Goal: Information Seeking & Learning: Learn about a topic

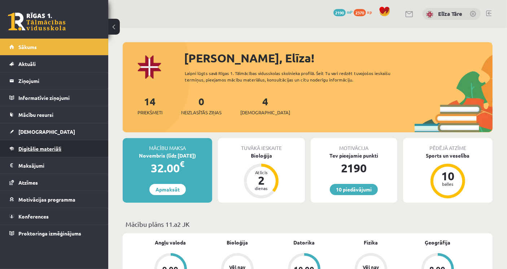
click at [83, 146] on link "Digitālie materiāli" at bounding box center [54, 148] width 90 height 17
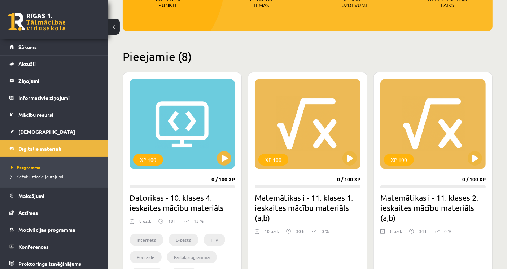
scroll to position [160, 0]
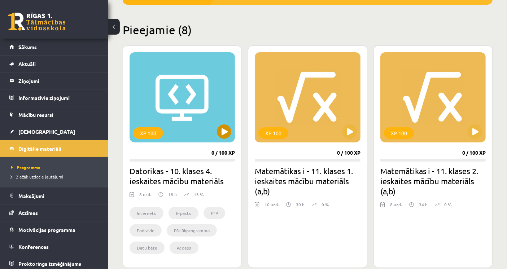
click at [208, 123] on div "XP 100" at bounding box center [181, 97] width 105 height 90
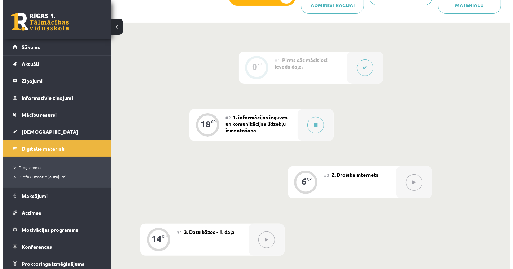
scroll to position [240, 0]
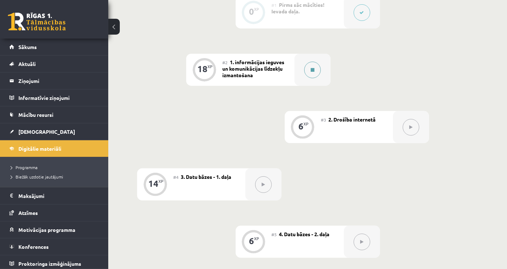
click at [310, 69] on button at bounding box center [312, 70] width 17 height 17
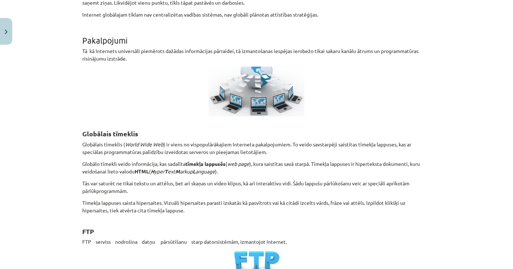
scroll to position [320, 0]
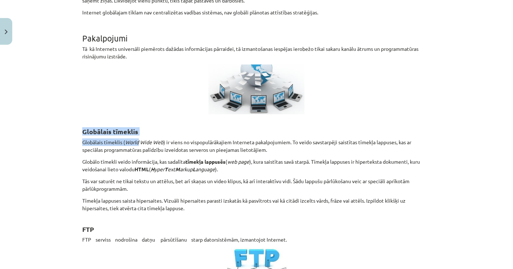
drag, startPoint x: 82, startPoint y: 129, endPoint x: 136, endPoint y: 136, distance: 54.2
click at [152, 138] on p "Globālais tīmeklis ( World Wide Web ) ir viens no vispopulārākajiem Interneta p…" at bounding box center [256, 145] width 348 height 15
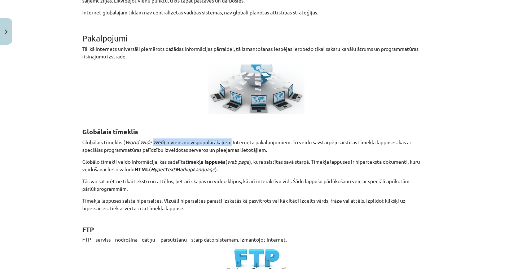
drag, startPoint x: 153, startPoint y: 138, endPoint x: 202, endPoint y: 141, distance: 49.1
click at [196, 141] on p "Globālais tīmeklis ( World Wide Web ) ir viens no vispopulārākajiem Interneta p…" at bounding box center [256, 145] width 348 height 15
drag, startPoint x: 261, startPoint y: 144, endPoint x: 285, endPoint y: 144, distance: 23.4
click at [264, 144] on p "Globālais tīmeklis ( World Wide Web ) ir viens no vispopulārākajiem Interneta p…" at bounding box center [256, 145] width 348 height 15
drag, startPoint x: 293, startPoint y: 143, endPoint x: 312, endPoint y: 142, distance: 18.8
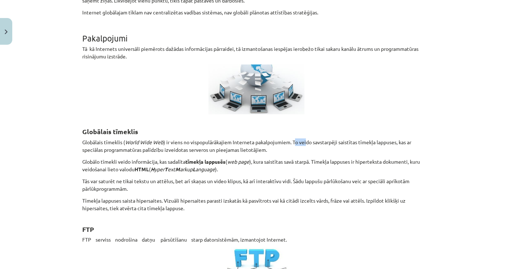
click at [308, 142] on p "Globālais tīmeklis ( World Wide Web ) ir viens no vispopulārākajiem Interneta p…" at bounding box center [256, 145] width 348 height 15
click at [70, 149] on div "Mācību tēma: Datorikas - 10. klases 4. ieskaites mācību materiāls #2 1. informā…" at bounding box center [256, 134] width 513 height 269
drag, startPoint x: 84, startPoint y: 157, endPoint x: 216, endPoint y: 164, distance: 132.5
click at [216, 164] on p "Globālo tīmekli veido informācija, kas sadalīta tīmekļa lappusēs ( web page ), …" at bounding box center [256, 165] width 348 height 15
click at [214, 169] on em "H yper T ext M arkup L anguage" at bounding box center [183, 169] width 64 height 6
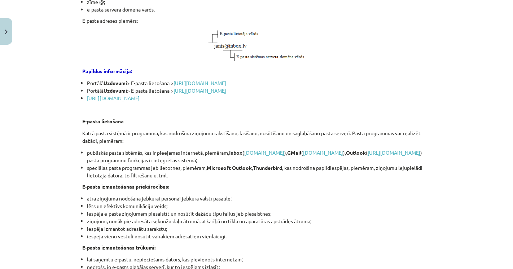
scroll to position [801, 0]
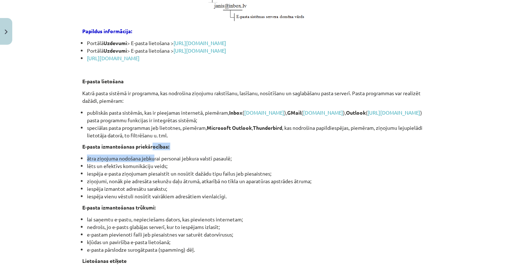
drag, startPoint x: 148, startPoint y: 161, endPoint x: 151, endPoint y: 171, distance: 10.4
click at [121, 170] on li "lēts un efektīvs komunikāciju veids;" at bounding box center [259, 166] width 344 height 8
click at [105, 177] on li "iespēja e-pasta ziņojumam piesaistīt un nosūtīt dažādu tipu failus jeb piesaist…" at bounding box center [259, 174] width 344 height 8
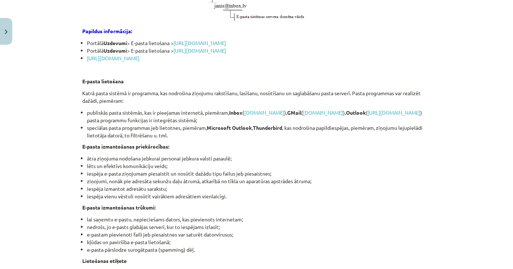
click at [107, 185] on li "ziņojumi, nonāk pie adresāta sekunžu daļu ātrumā, atkarībā no tīkla un aparatūr…" at bounding box center [259, 181] width 344 height 8
drag, startPoint x: 80, startPoint y: 29, endPoint x: 133, endPoint y: 25, distance: 52.8
click at [100, 177] on li "iespēja e-pasta ziņojumam piesaistīt un nosūtīt dažādu tipu failus jeb piesaist…" at bounding box center [259, 174] width 344 height 8
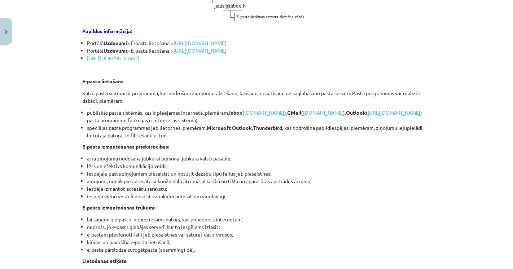
click at [100, 177] on li "iespēja e-pasta ziņojumam piesaistīt un nosūtīt dažādu tipu failus jeb piesaist…" at bounding box center [259, 174] width 344 height 8
click at [113, 185] on li "ziņojumi, nonāk pie adresāta sekunžu daļu ātrumā, atkarībā no tīkla un aparatūr…" at bounding box center [259, 181] width 344 height 8
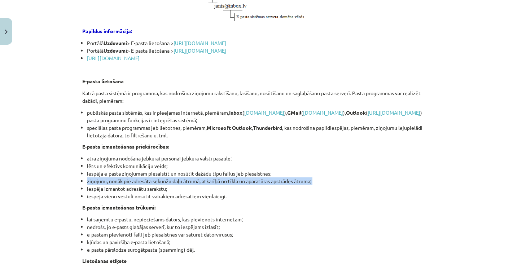
click at [113, 185] on li "ziņojumi, nonāk pie adresāta sekunžu daļu ātrumā, atkarībā no tīkla un aparatūr…" at bounding box center [259, 181] width 344 height 8
click at [125, 185] on li "ziņojumi, nonāk pie adresāta sekunžu daļu ātrumā, atkarībā no tīkla un aparatūr…" at bounding box center [259, 181] width 344 height 8
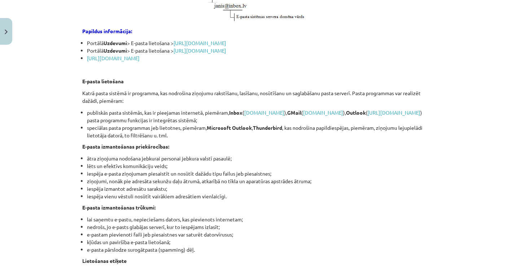
click at [118, 193] on li "iespēja izmantot adresātu sarakstu;" at bounding box center [259, 189] width 344 height 8
click at [109, 200] on li "iespēja vienu vēstuli nosūtīt vairākiem adresātiem vienlaicīgi." at bounding box center [259, 197] width 344 height 8
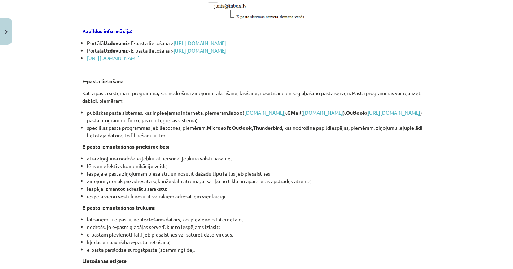
scroll to position [881, 0]
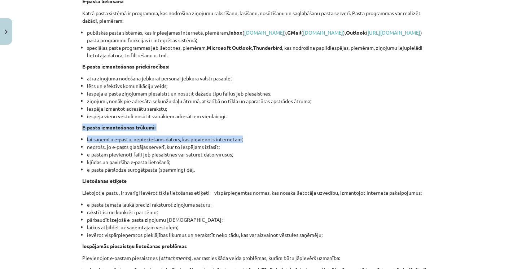
drag, startPoint x: 79, startPoint y: 141, endPoint x: 241, endPoint y: 150, distance: 161.8
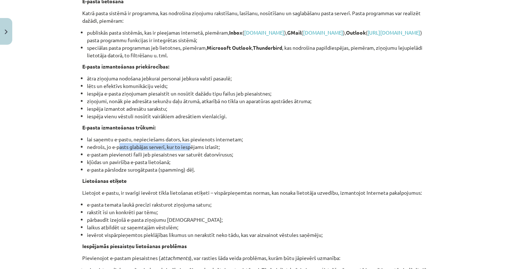
drag, startPoint x: 186, startPoint y: 160, endPoint x: 116, endPoint y: 162, distance: 70.4
click at [116, 151] on li "nedrošs, jo e-pasts glabājas serverī, kur to iespējams izlasīt;" at bounding box center [259, 147] width 344 height 8
drag, startPoint x: 103, startPoint y: 168, endPoint x: 124, endPoint y: 168, distance: 20.9
click at [124, 158] on li "e-pastam pievienoti faili jeb piesaistnes var saturēt datorvīrusus;" at bounding box center [259, 155] width 344 height 8
click at [141, 166] on li "kļūdas un paviršība e-pasta lietošanā;" at bounding box center [259, 162] width 344 height 8
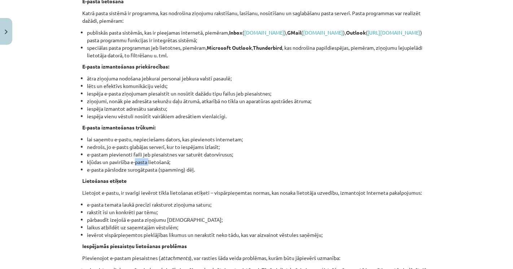
click at [141, 166] on li "kļūdas un paviršība e-pasta lietošanā;" at bounding box center [259, 162] width 344 height 8
click at [111, 173] on li "e-pasta pārslodze surogātpasta (spamming) dēļ." at bounding box center [259, 170] width 344 height 8
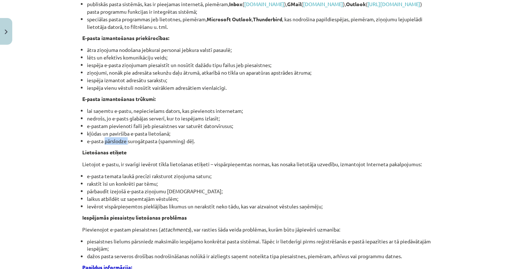
scroll to position [921, 0]
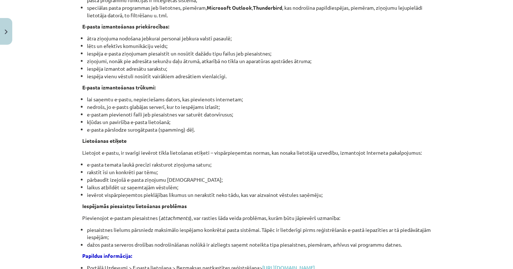
click at [47, 163] on div "Mācību tēma: Datorikas - 10. klases 4. ieskaites mācību materiāls #2 1. informā…" at bounding box center [256, 134] width 513 height 269
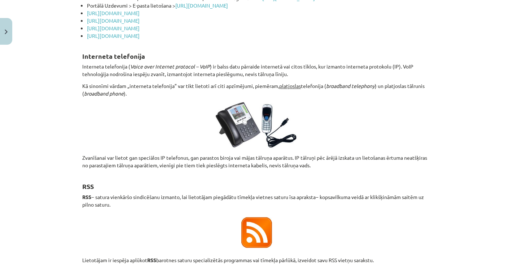
scroll to position [1202, 0]
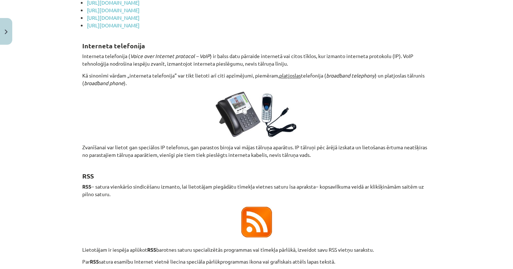
click at [286, 87] on p "Kā sinonīmi vārdam „interneta telefonija” var tikt lietoti arī citi apzīmējumi,…" at bounding box center [256, 79] width 348 height 15
click at [293, 79] on u "platjoslas" at bounding box center [290, 75] width 22 height 6
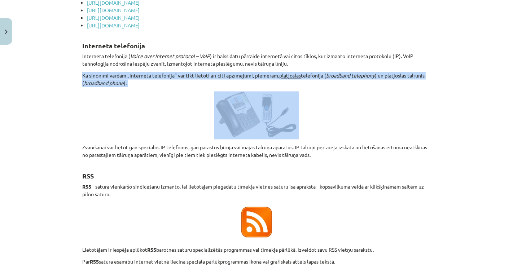
click at [293, 79] on u "platjoslas" at bounding box center [290, 75] width 22 height 6
click at [285, 87] on p "Kā sinonīmi vārdam „interneta telefonija” var tikt lietoti arī citi apzīmējumi,…" at bounding box center [256, 79] width 348 height 15
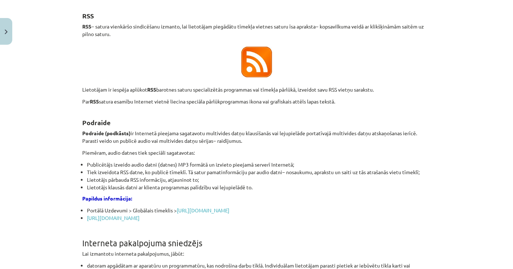
scroll to position [1402, 0]
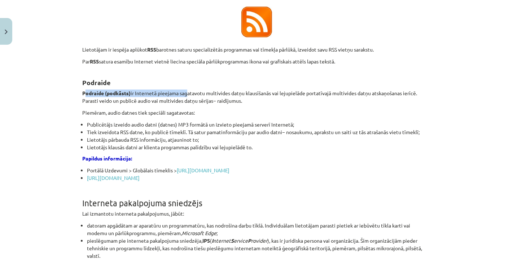
drag, startPoint x: 83, startPoint y: 118, endPoint x: 186, endPoint y: 124, distance: 103.3
click at [218, 105] on p "Podraide (podkāsts) ir Internetā pieejama sagatavotu multivides datņu klausīšan…" at bounding box center [256, 96] width 348 height 15
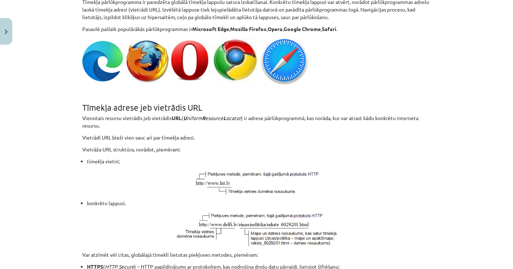
scroll to position [1724, 0]
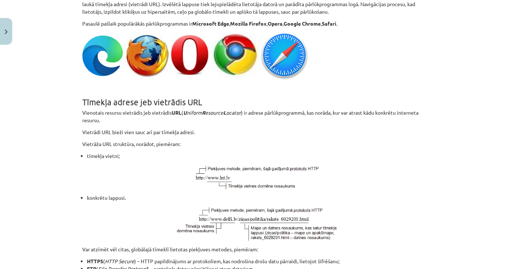
click at [450, 227] on div "Mācību tēma: Datorikas - 10. klases 4. ieskaites mācību materiāls #2 1. informā…" at bounding box center [256, 134] width 513 height 269
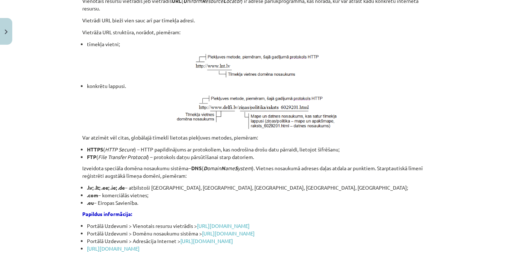
scroll to position [1838, 0]
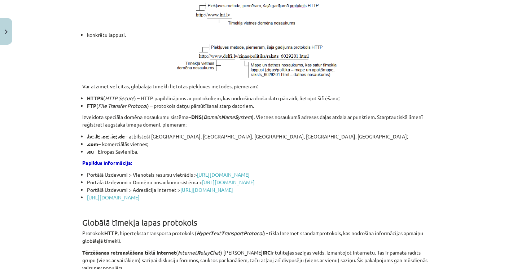
click at [473, 142] on div "Mācību tēma: Datorikas - 10. klases 4. ieskaites mācību materiāls #2 1. informā…" at bounding box center [256, 134] width 513 height 269
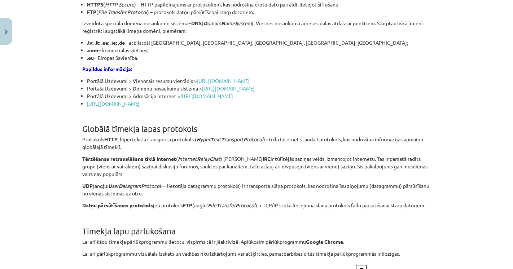
scroll to position [1993, 0]
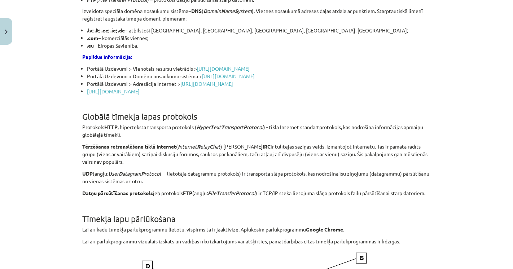
click at [46, 204] on div "Mācību tēma: Datorikas - 10. klases 4. ieskaites mācību materiāls #2 1. informā…" at bounding box center [256, 134] width 513 height 269
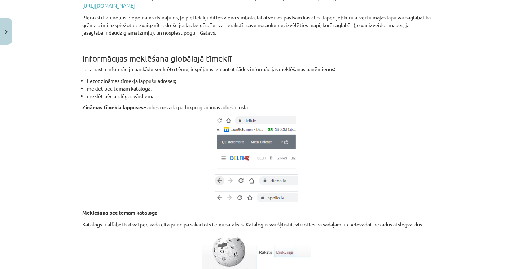
scroll to position [2802, 0]
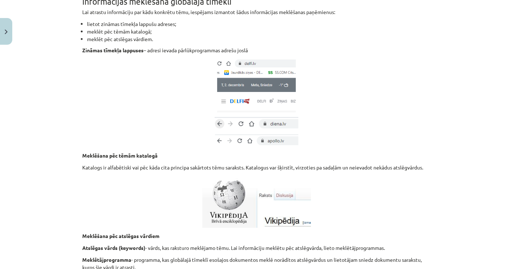
click at [63, 144] on div "Mācību tēma: Datorikas - 10. klases 4. ieskaites mācību materiāls #2 1. informā…" at bounding box center [256, 134] width 513 height 269
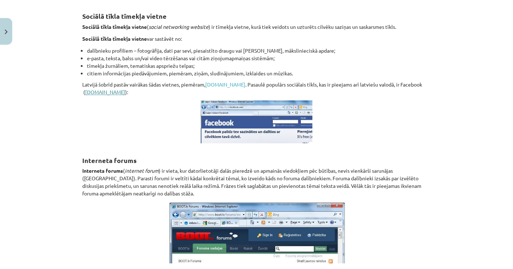
scroll to position [3509, 0]
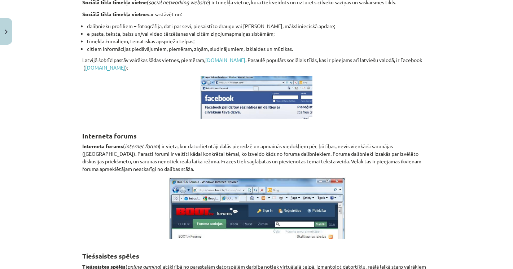
drag, startPoint x: 98, startPoint y: 146, endPoint x: 129, endPoint y: 146, distance: 31.0
drag, startPoint x: 155, startPoint y: 146, endPoint x: 160, endPoint y: 146, distance: 5.5
click at [156, 18] on p "Sociālā tīkla tīmekļa vietne var sastāvēt no:" at bounding box center [256, 14] width 348 height 8
drag, startPoint x: 171, startPoint y: 150, endPoint x: 177, endPoint y: 151, distance: 5.9
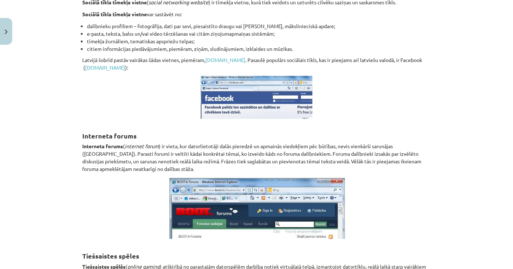
drag, startPoint x: 189, startPoint y: 154, endPoint x: 200, endPoint y: 154, distance: 10.5
click at [195, 30] on li "dalībnieku profiliem – fotogrāfija, dati par sevi, piesaistīto draugu vai domub…" at bounding box center [259, 26] width 344 height 8
drag, startPoint x: 204, startPoint y: 154, endPoint x: 234, endPoint y: 158, distance: 30.1
click at [213, 30] on li "dalībnieku profiliem – fotogrāfija, dati par sevi, piesaistīto draugu vai domub…" at bounding box center [259, 26] width 344 height 8
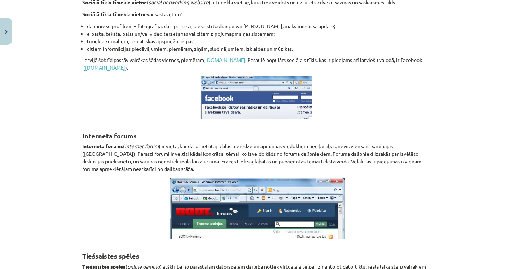
click at [259, 38] on li "e-pasta, teksta, balss un/vai video tērzēšanas vai citām ziņojumapmaiņas sistēm…" at bounding box center [259, 34] width 344 height 8
click at [104, 30] on li "dalībnieku profiliem – fotogrāfija, dati par sevi, piesaistīto draugu vai domub…" at bounding box center [259, 26] width 344 height 8
drag, startPoint x: 105, startPoint y: 157, endPoint x: 124, endPoint y: 161, distance: 19.6
click at [110, 30] on li "dalībnieku profiliem – fotogrāfija, dati par sevi, piesaistīto draugu vai domub…" at bounding box center [259, 26] width 344 height 8
click at [130, 38] on li "e-pasta, teksta, balss un/vai video tērzēšanas vai citām ziņojumapmaiņas sistēm…" at bounding box center [259, 34] width 344 height 8
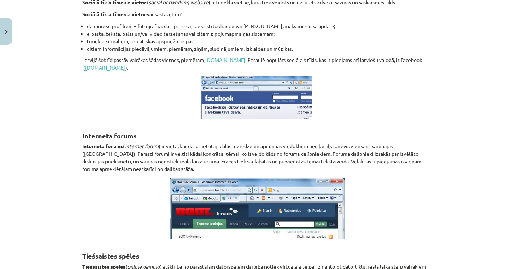
click at [124, 45] on li "tīmekļa žurnāliem, tematiskas apspriežu telpas;" at bounding box center [259, 42] width 344 height 8
click at [123, 53] on ul "dalībnieku profiliem – fotogrāfija, dati par sevi, piesaistīto draugu vai domub…" at bounding box center [256, 37] width 348 height 30
click at [123, 53] on li "citiem informācijas piedāvājumiem, piemēram, ziņām, sludinājumiem, izklaides un…" at bounding box center [259, 49] width 344 height 8
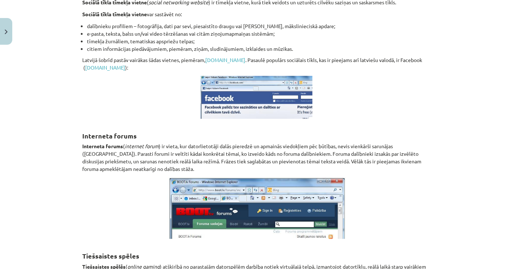
click at [151, 71] on p "Latvijā šobrīd pastāv vairākas šādas vietnes, piemēram, www.draugiem.lv . Pasau…" at bounding box center [256, 63] width 348 height 15
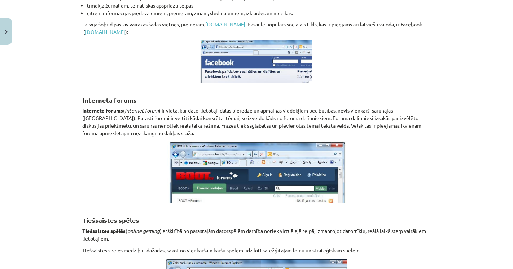
scroll to position [3589, 0]
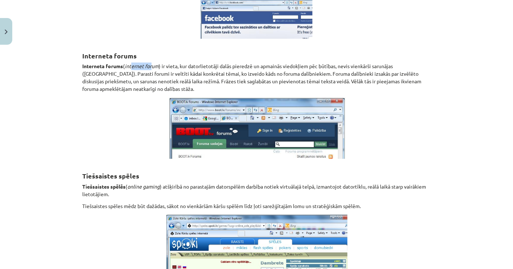
drag, startPoint x: 150, startPoint y: 189, endPoint x: 175, endPoint y: 189, distance: 25.2
drag, startPoint x: 211, startPoint y: 190, endPoint x: 220, endPoint y: 190, distance: 9.7
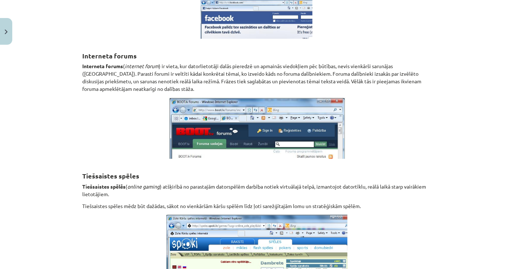
drag, startPoint x: 224, startPoint y: 191, endPoint x: 231, endPoint y: 191, distance: 6.9
click at [225, 93] on p "Interneta forums ( internet forum ) ir vieta, kur datorlietotāji dalās pieredzē…" at bounding box center [256, 77] width 348 height 30
drag, startPoint x: 236, startPoint y: 191, endPoint x: 242, endPoint y: 192, distance: 5.9
click at [239, 93] on p "Interneta forums ( internet forum ) ir vieta, kur datorlietotāji dalās pieredzē…" at bounding box center [256, 77] width 348 height 30
click at [257, 93] on p "Interneta forums ( internet forum ) ir vieta, kur datorlietotāji dalās pieredzē…" at bounding box center [256, 77] width 348 height 30
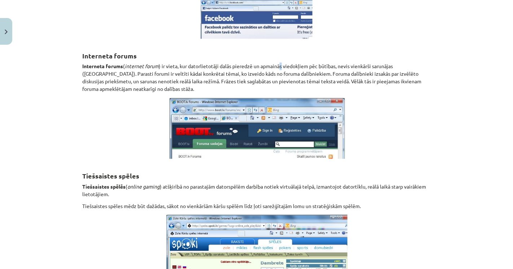
click at [279, 93] on p "Interneta forums ( internet forum ) ir vieta, kur datorlietotāji dalās pieredzē…" at bounding box center [256, 77] width 348 height 30
click at [288, 93] on p "Interneta forums ( internet forum ) ir vieta, kur datorlietotāji dalās pieredzē…" at bounding box center [256, 77] width 348 height 30
drag, startPoint x: 158, startPoint y: 199, endPoint x: 147, endPoint y: 199, distance: 10.8
click at [154, 93] on p "Interneta forums ( internet forum ) ir vieta, kur datorlietotāji dalās pieredzē…" at bounding box center [256, 77] width 348 height 30
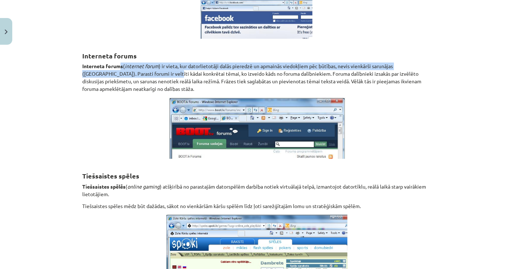
drag, startPoint x: 132, startPoint y: 199, endPoint x: 113, endPoint y: 198, distance: 19.1
click at [113, 93] on p "Interneta forums ( internet forum ) ir vieta, kur datorlietotāji dalās pieredzē…" at bounding box center [256, 77] width 348 height 30
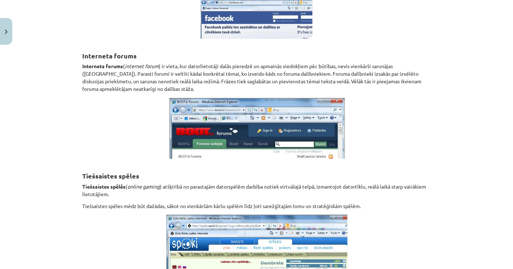
click at [108, 93] on p "Interneta forums ( internet forum ) ir vieta, kur datorlietotāji dalās pieredzē…" at bounding box center [256, 77] width 348 height 30
click at [106, 93] on p "Interneta forums ( internet forum ) ir vieta, kur datorlietotāji dalās pieredzē…" at bounding box center [256, 77] width 348 height 30
drag, startPoint x: 150, startPoint y: 201, endPoint x: 157, endPoint y: 201, distance: 6.5
click at [152, 93] on p "Interneta forums ( internet forum ) ir vieta, kur datorlietotāji dalās pieredzē…" at bounding box center [256, 77] width 348 height 30
drag, startPoint x: 170, startPoint y: 201, endPoint x: 186, endPoint y: 201, distance: 16.2
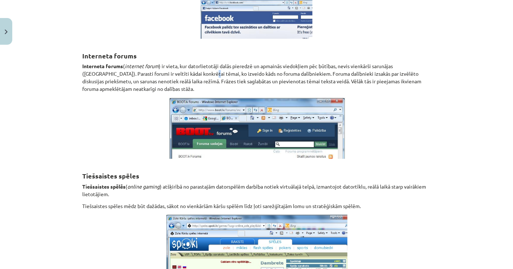
click at [175, 93] on p "Interneta forums ( internet forum ) ir vieta, kur datorlietotāji dalās pieredzē…" at bounding box center [256, 77] width 348 height 30
drag, startPoint x: 188, startPoint y: 201, endPoint x: 198, endPoint y: 201, distance: 9.7
click at [189, 93] on p "Interneta forums ( internet forum ) ir vieta, kur datorlietotāji dalās pieredzē…" at bounding box center [256, 77] width 348 height 30
click at [198, 93] on p "Interneta forums ( internet forum ) ir vieta, kur datorlietotāji dalās pieredzē…" at bounding box center [256, 77] width 348 height 30
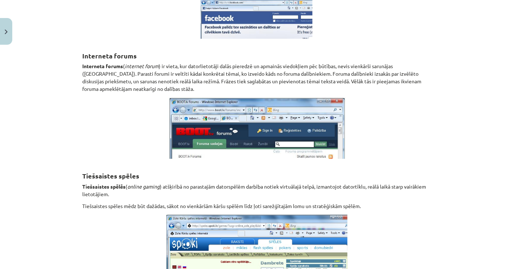
click at [180, 93] on p "Interneta forums ( internet forum ) ir vieta, kur datorlietotāji dalās pieredzē…" at bounding box center [256, 77] width 348 height 30
drag, startPoint x: 166, startPoint y: 207, endPoint x: 111, endPoint y: 213, distance: 54.4
click at [111, 93] on p "Interneta forums ( internet forum ) ir vieta, kur datorlietotāji dalās pieredzē…" at bounding box center [256, 77] width 348 height 30
click at [110, 93] on p "Interneta forums ( internet forum ) ir vieta, kur datorlietotāji dalās pieredzē…" at bounding box center [256, 77] width 348 height 30
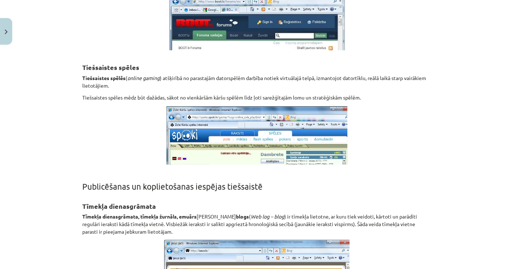
scroll to position [3709, 0]
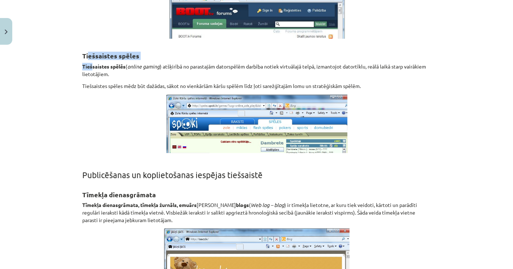
drag, startPoint x: 86, startPoint y: 188, endPoint x: 89, endPoint y: 193, distance: 5.5
click at [108, 70] on strong "Tiešsaistes spēlēs" at bounding box center [103, 66] width 43 height 6
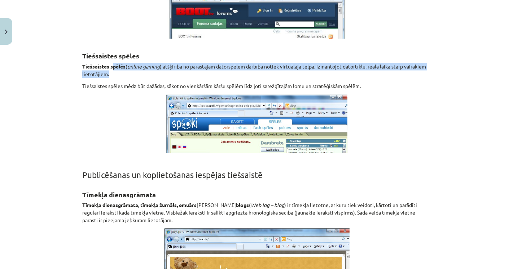
drag, startPoint x: 110, startPoint y: 194, endPoint x: 111, endPoint y: 200, distance: 6.2
click at [111, 78] on p "Tiešsaistes spēlēs ( online gaming ) atšķirībā no parastajām datorspēlēm darbīb…" at bounding box center [256, 70] width 348 height 15
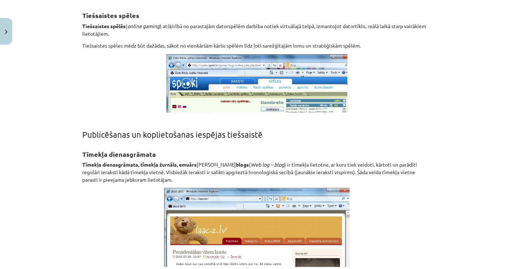
click at [111, 113] on p at bounding box center [256, 83] width 348 height 59
click at [107, 49] on p "Tiešsaistes spēles mēdz būt dažādas, sākot no vienkāršām kāršu spēlēm līdz ļoti…" at bounding box center [256, 46] width 348 height 8
click at [107, 113] on p at bounding box center [256, 83] width 348 height 59
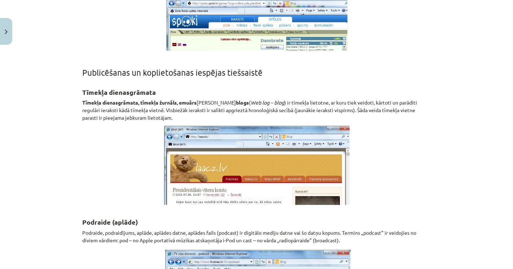
scroll to position [3829, 0]
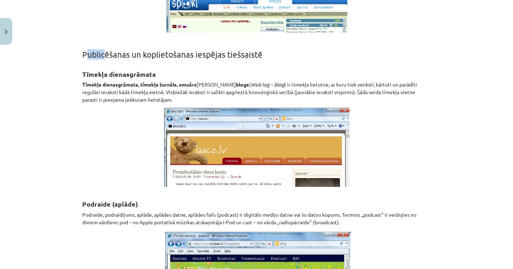
drag, startPoint x: 83, startPoint y: 182, endPoint x: 103, endPoint y: 182, distance: 19.5
click at [103, 59] on h1 "Publicēšanas un koplietošanas iespējas tiešsaistē" at bounding box center [256, 48] width 348 height 22
drag, startPoint x: 147, startPoint y: 183, endPoint x: 157, endPoint y: 183, distance: 10.1
click at [150, 59] on h1 "Publicēšanas un koplietošanas iespējas tiešsaistē" at bounding box center [256, 48] width 348 height 22
click at [162, 59] on h1 "Publicēšanas un koplietošanas iespējas tiešsaistē" at bounding box center [256, 48] width 348 height 22
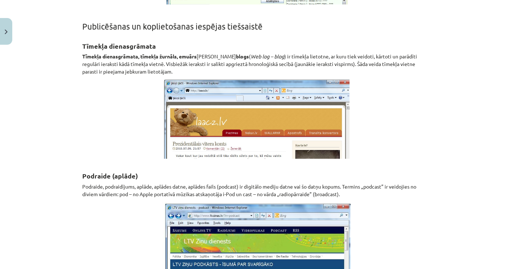
scroll to position [3869, 0]
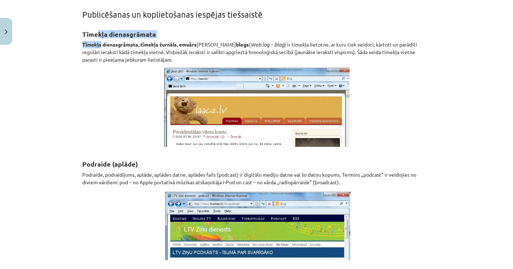
drag, startPoint x: 94, startPoint y: 163, endPoint x: 99, endPoint y: 170, distance: 9.1
drag, startPoint x: 119, startPoint y: 172, endPoint x: 143, endPoint y: 173, distance: 24.5
click at [133, 48] on strong "Tīmekļa dienasgrāmata, tīmekļa žurnāls, emuārs" at bounding box center [139, 44] width 114 height 6
drag, startPoint x: 163, startPoint y: 173, endPoint x: 171, endPoint y: 173, distance: 7.9
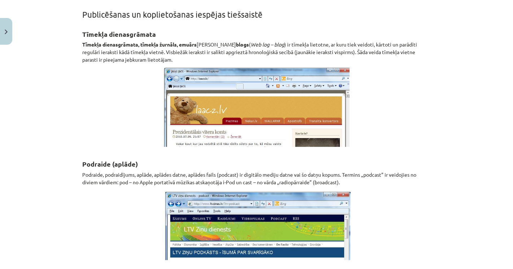
click at [164, 48] on strong "Tīmekļa dienasgrāmata, tīmekļa žurnāls, emuārs" at bounding box center [139, 44] width 114 height 6
drag, startPoint x: 184, startPoint y: 171, endPoint x: 203, endPoint y: 169, distance: 18.5
click at [196, 63] on p "Tīmekļa dienasgrāmata, tīmekļa žurnāls, emuārs jeb blogs ( Web log – blog ) ir …" at bounding box center [256, 52] width 348 height 23
drag, startPoint x: 210, startPoint y: 169, endPoint x: 236, endPoint y: 167, distance: 26.4
click at [219, 63] on p "Tīmekļa dienasgrāmata, tīmekļa žurnāls, emuārs jeb blogs ( Web log – blog ) ir …" at bounding box center [256, 52] width 348 height 23
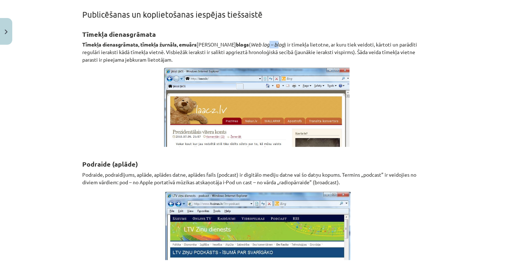
drag, startPoint x: 283, startPoint y: 169, endPoint x: 296, endPoint y: 169, distance: 13.7
click at [321, 63] on p "Tīmekļa dienasgrāmata, tīmekļa žurnāls, emuārs jeb blogs ( Web log – blog ) ir …" at bounding box center [256, 52] width 348 height 23
drag, startPoint x: 329, startPoint y: 169, endPoint x: 335, endPoint y: 169, distance: 6.9
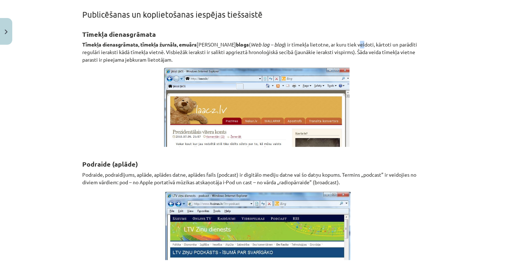
click at [335, 63] on p "Tīmekļa dienasgrāmata, tīmekļa žurnāls, emuārs jeb blogs ( Web log – blog ) ir …" at bounding box center [256, 52] width 348 height 23
drag, startPoint x: 343, startPoint y: 170, endPoint x: 349, endPoint y: 171, distance: 6.1
click at [345, 63] on p "Tīmekļa dienasgrāmata, tīmekļa žurnāls, emuārs jeb blogs ( Web log – blog ) ir …" at bounding box center [256, 52] width 348 height 23
drag, startPoint x: 371, startPoint y: 176, endPoint x: 378, endPoint y: 182, distance: 9.5
click at [374, 63] on p "Tīmekļa dienasgrāmata, tīmekļa žurnāls, emuārs jeb blogs ( Web log – blog ) ir …" at bounding box center [256, 52] width 348 height 23
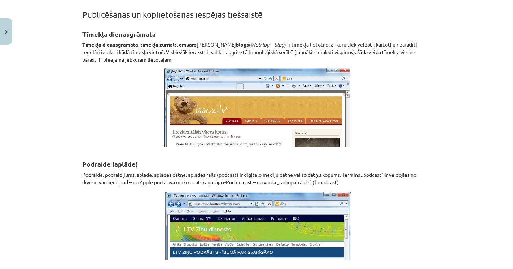
click at [379, 63] on p "Tīmekļa dienasgrāmata, tīmekļa žurnāls, emuārs jeb blogs ( Web log – blog ) ir …" at bounding box center [256, 52] width 348 height 23
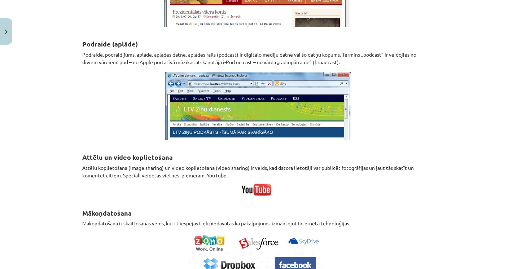
scroll to position [4029, 0]
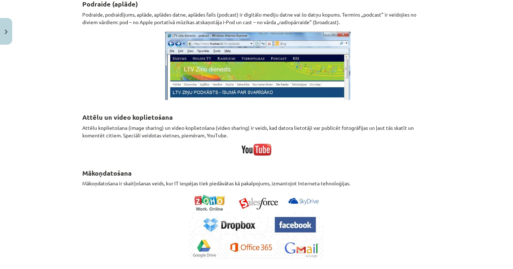
drag, startPoint x: 95, startPoint y: 133, endPoint x: 101, endPoint y: 135, distance: 6.5
click at [100, 8] on strong "Podraide (aplāde)" at bounding box center [110, 4] width 56 height 8
drag, startPoint x: 106, startPoint y: 141, endPoint x: 119, endPoint y: 143, distance: 13.5
click at [118, 26] on p "Podraide, podraidījums, aplāde, aplādes datne, aplādes fails (podcast) ir digit…" at bounding box center [256, 18] width 348 height 15
drag, startPoint x: 135, startPoint y: 144, endPoint x: 154, endPoint y: 144, distance: 19.5
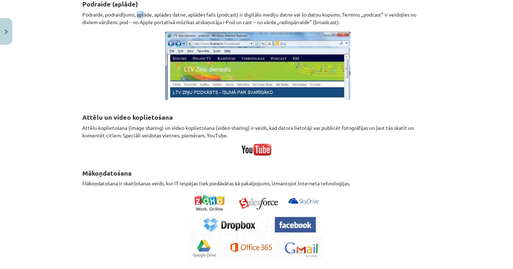
click at [146, 26] on p "Podraide, podraidījums, aplāde, aplādes datne, aplādes fails (podcast) ir digit…" at bounding box center [256, 18] width 348 height 15
click at [168, 26] on p "Podraide, podraidījums, aplāde, aplādes datne, aplādes fails (podcast) ir digit…" at bounding box center [256, 18] width 348 height 15
drag, startPoint x: 195, startPoint y: 145, endPoint x: 219, endPoint y: 145, distance: 23.4
click at [206, 26] on p "Podraide, podraidījums, aplāde, aplādes datne, aplādes fails (podcast) ir digit…" at bounding box center [256, 18] width 348 height 15
drag, startPoint x: 241, startPoint y: 145, endPoint x: 249, endPoint y: 145, distance: 8.3
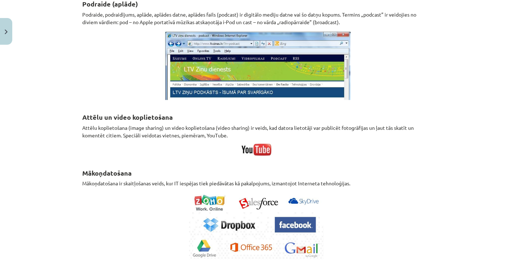
click at [247, 26] on p "Podraide, podraidījums, aplāde, aplādes datne, aplādes fails (podcast) ir digit…" at bounding box center [256, 18] width 348 height 15
drag, startPoint x: 272, startPoint y: 145, endPoint x: 283, endPoint y: 145, distance: 11.9
click at [278, 26] on p "Podraide, podraidījums, aplāde, aplādes datne, aplādes fails (podcast) ir digit…" at bounding box center [256, 18] width 348 height 15
click at [322, 26] on p "Podraide, podraidījums, aplāde, aplādes datne, aplādes fails (podcast) ir digit…" at bounding box center [256, 18] width 348 height 15
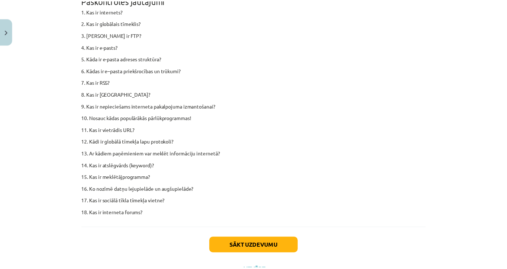
scroll to position [4310, 0]
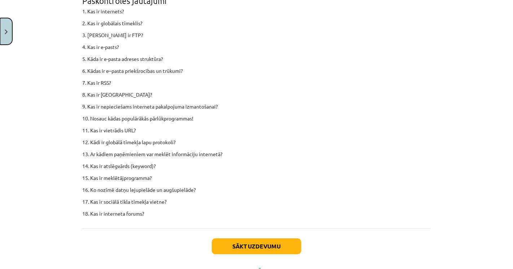
click at [2, 27] on button "Close" at bounding box center [6, 31] width 12 height 27
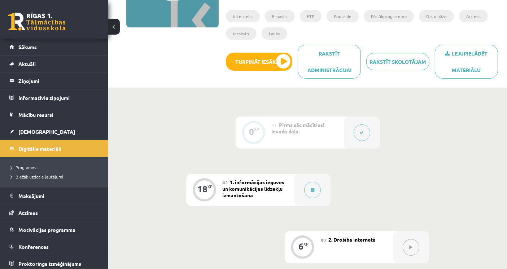
scroll to position [80, 0]
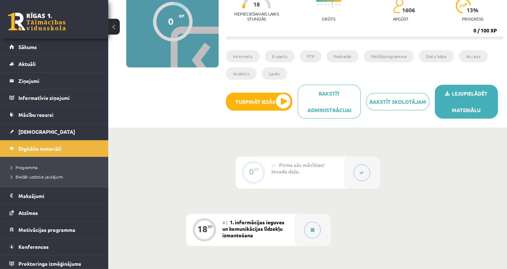
click at [460, 104] on link "Lejupielādēt materiālu" at bounding box center [466, 102] width 63 height 34
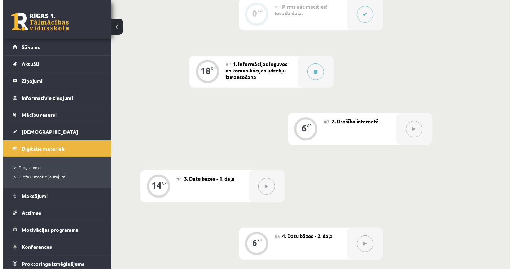
scroll to position [160, 0]
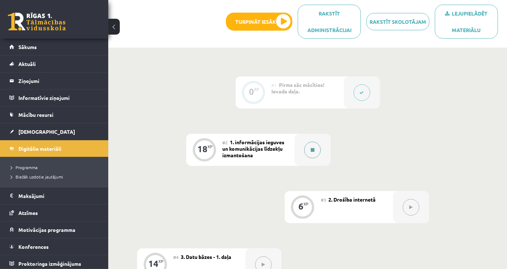
click at [310, 157] on button at bounding box center [312, 150] width 17 height 17
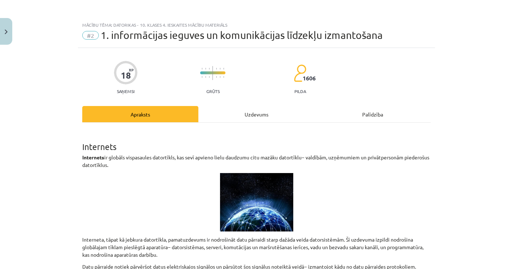
scroll to position [4470, 0]
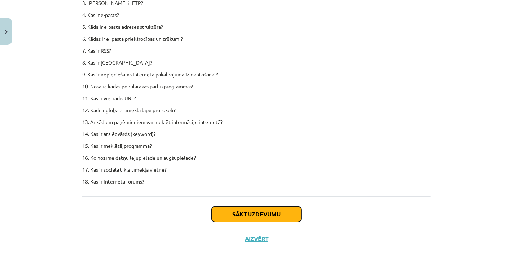
click at [263, 213] on button "Sākt uzdevumu" at bounding box center [256, 214] width 89 height 16
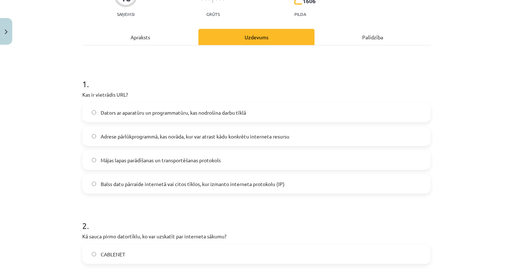
scroll to position [18, 0]
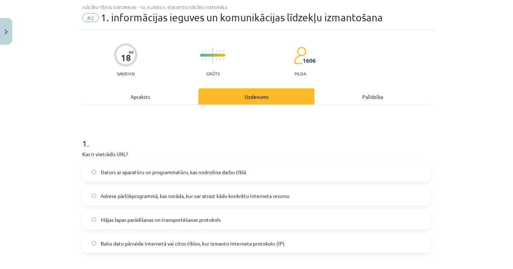
click at [39, 143] on div "Mācību tēma: Datorikas - 10. klases 4. ieskaites mācību materiāls #2 1. informā…" at bounding box center [256, 134] width 513 height 269
click at [215, 197] on span "Adrese pārlūkprogrammā, kas norāda, kur var atrast kādu konkrētu interneta resu…" at bounding box center [195, 196] width 189 height 8
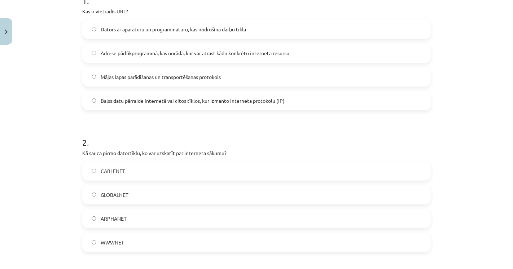
scroll to position [178, 0]
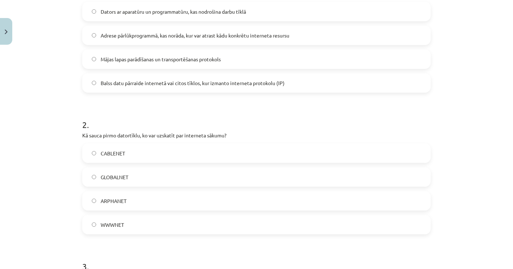
click at [111, 200] on span "ARPHANET" at bounding box center [114, 201] width 26 height 8
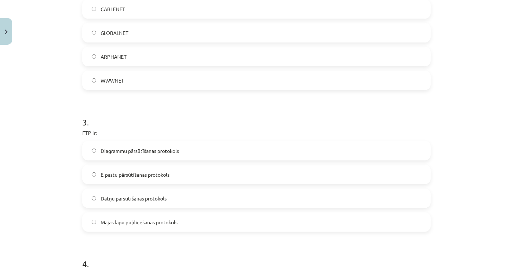
scroll to position [338, 0]
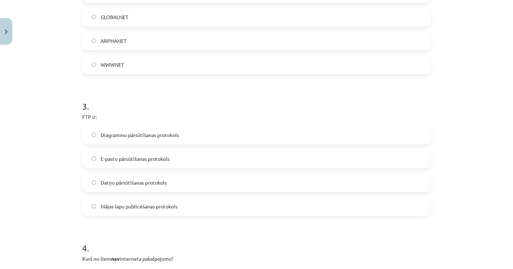
click at [115, 180] on span "Datņu pārsūtīšanas protokols" at bounding box center [134, 183] width 66 height 8
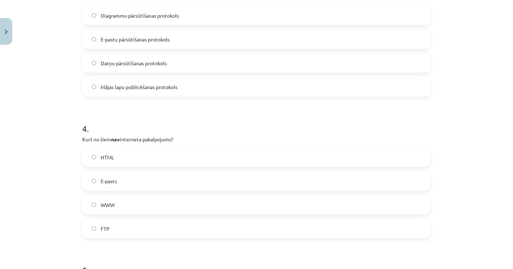
scroll to position [458, 0]
click at [102, 227] on span "FTP" at bounding box center [105, 228] width 9 height 8
click at [105, 157] on span "HTML" at bounding box center [107, 157] width 13 height 8
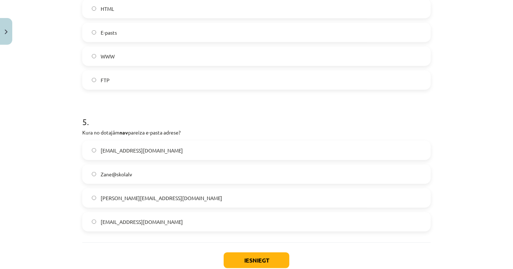
scroll to position [619, 0]
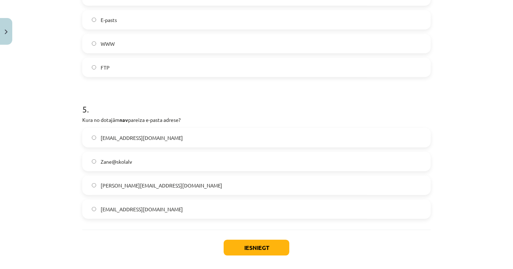
click at [113, 170] on div "Zane@skolalv" at bounding box center [256, 161] width 348 height 19
click at [165, 165] on label "Zane@skolalv" at bounding box center [256, 162] width 347 height 18
click at [230, 247] on button "Iesniegt" at bounding box center [257, 248] width 66 height 16
click at [156, 250] on div "Iesniegt Aizvērt" at bounding box center [256, 255] width 348 height 50
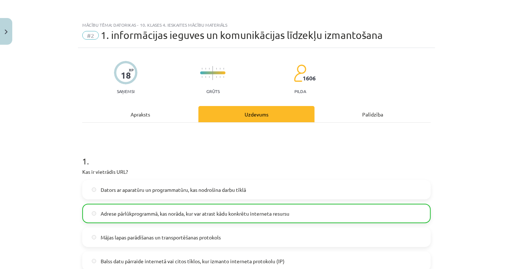
scroll to position [0, 0]
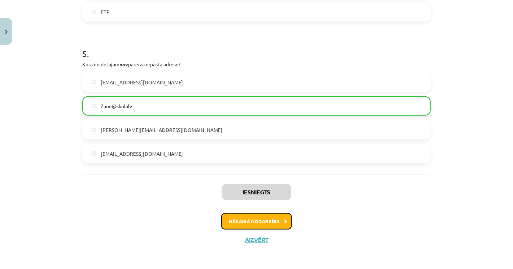
click at [252, 221] on button "Nākamā nodarbība" at bounding box center [256, 221] width 71 height 17
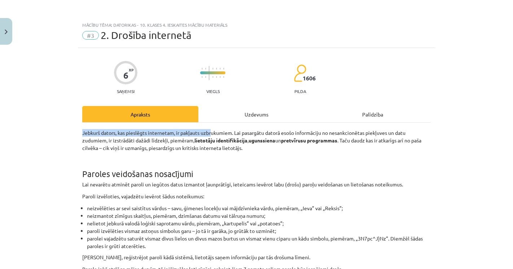
drag, startPoint x: 79, startPoint y: 130, endPoint x: 210, endPoint y: 131, distance: 131.3
click at [211, 131] on p "Jebkurš dators, kas pieslēgts internetam, ir pakļauts uzbrukumiem. Lai pasargāt…" at bounding box center [256, 140] width 348 height 23
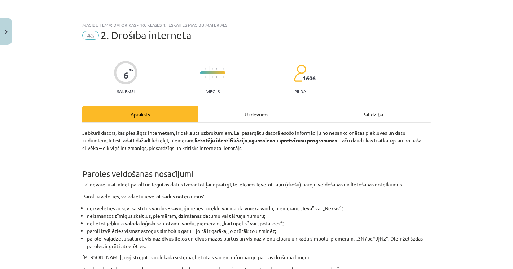
drag, startPoint x: 214, startPoint y: 131, endPoint x: 222, endPoint y: 132, distance: 8.0
click at [215, 131] on p "Jebkurš dators, kas pieslēgts internetam, ir pakļauts uzbrukumiem. Lai pasargāt…" at bounding box center [256, 140] width 348 height 23
drag, startPoint x: 222, startPoint y: 132, endPoint x: 241, endPoint y: 132, distance: 19.1
click at [228, 132] on p "Jebkurš dators, kas pieslēgts internetam, ir pakļauts uzbrukumiem. Lai pasargāt…" at bounding box center [256, 140] width 348 height 23
drag, startPoint x: 241, startPoint y: 132, endPoint x: 266, endPoint y: 131, distance: 24.9
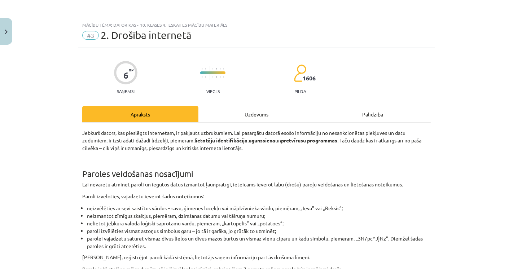
click at [248, 131] on p "Jebkurš dators, kas pieslēgts internetam, ir pakļauts uzbrukumiem. Lai pasargāt…" at bounding box center [256, 140] width 348 height 23
drag, startPoint x: 266, startPoint y: 131, endPoint x: 288, endPoint y: 131, distance: 22.4
click at [283, 131] on p "Jebkurš dators, kas pieslēgts internetam, ir pakļauts uzbrukumiem. Lai pasargāt…" at bounding box center [256, 140] width 348 height 23
click at [310, 130] on p "Jebkurš dators, kas pieslēgts internetam, ir pakļauts uzbrukumiem. Lai pasargāt…" at bounding box center [256, 140] width 348 height 23
drag, startPoint x: 322, startPoint y: 130, endPoint x: 347, endPoint y: 131, distance: 25.3
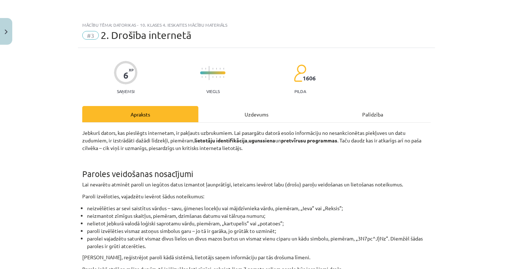
click at [339, 130] on p "Jebkurš dators, kas pieslēgts internetam, ir pakļauts uzbrukumiem. Lai pasargāt…" at bounding box center [256, 140] width 348 height 23
drag, startPoint x: 362, startPoint y: 131, endPoint x: 370, endPoint y: 134, distance: 8.0
click at [362, 131] on p "Jebkurš dators, kas pieslēgts internetam, ir pakļauts uzbrukumiem. Lai pasargāt…" at bounding box center [256, 140] width 348 height 23
click at [373, 137] on p "Jebkurš dators, kas pieslēgts internetam, ir pakļauts uzbrukumiem. Lai pasargāt…" at bounding box center [256, 140] width 348 height 23
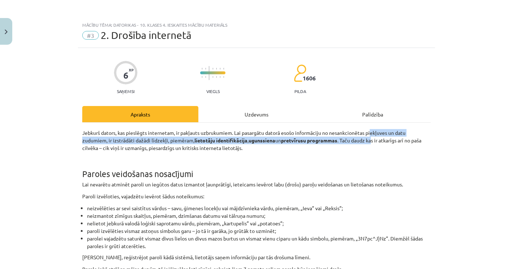
click at [374, 141] on p "Jebkurš dators, kas pieslēgts internetam, ir pakļauts uzbrukumiem. Lai pasargāt…" at bounding box center [256, 140] width 348 height 23
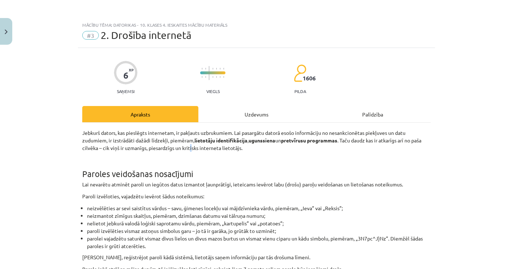
click at [188, 144] on p "Jebkurš dators, kas pieslēgts internetam, ir pakļauts uzbrukumiem. Lai pasargāt…" at bounding box center [256, 140] width 348 height 23
drag, startPoint x: 200, startPoint y: 141, endPoint x: 215, endPoint y: 140, distance: 15.2
click at [214, 140] on strong "lietotāju identifikācija" at bounding box center [220, 140] width 53 height 6
drag, startPoint x: 217, startPoint y: 139, endPoint x: 227, endPoint y: 138, distance: 9.8
click at [221, 138] on strong "lietotāju identifikācija" at bounding box center [220, 140] width 53 height 6
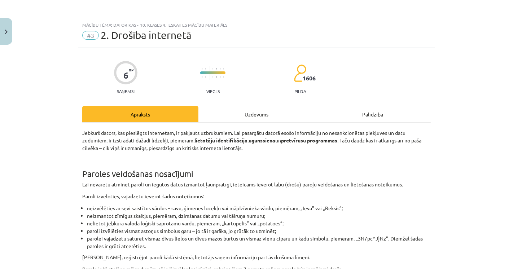
drag, startPoint x: 250, startPoint y: 138, endPoint x: 254, endPoint y: 139, distance: 4.3
click at [251, 138] on p "Jebkurš dators, kas pieslēgts internetam, ir pakļauts uzbrukumiem. Lai pasargāt…" at bounding box center [256, 140] width 348 height 23
drag, startPoint x: 258, startPoint y: 140, endPoint x: 265, endPoint y: 142, distance: 7.9
click at [261, 141] on strong "ugunssiena" at bounding box center [261, 140] width 27 height 6
drag, startPoint x: 215, startPoint y: 150, endPoint x: 209, endPoint y: 150, distance: 6.1
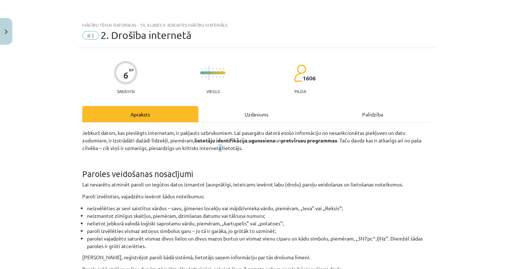
click at [213, 150] on p "Jebkurš dators, kas pieslēgts internetam, ir pakļauts uzbrukumiem. Lai pasargāt…" at bounding box center [256, 140] width 348 height 23
drag, startPoint x: 209, startPoint y: 150, endPoint x: 203, endPoint y: 149, distance: 6.2
click at [205, 149] on p "Jebkurš dators, kas pieslēgts internetam, ir pakļauts uzbrukumiem. Lai pasargāt…" at bounding box center [256, 140] width 348 height 23
click at [193, 147] on p "Jebkurš dators, kas pieslēgts internetam, ir pakļauts uzbrukumiem. Lai pasargāt…" at bounding box center [256, 140] width 348 height 23
drag, startPoint x: 175, startPoint y: 146, endPoint x: 164, endPoint y: 144, distance: 11.3
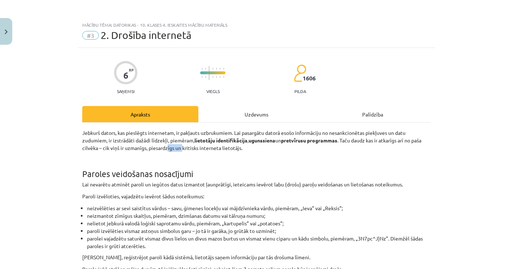
click at [164, 144] on p "Jebkurš dators, kas pieslēgts internetam, ir pakļauts uzbrukumiem. Lai pasargāt…" at bounding box center [256, 140] width 348 height 23
click at [151, 146] on p "Jebkurš dators, kas pieslēgts internetam, ir pakļauts uzbrukumiem. Lai pasargāt…" at bounding box center [256, 140] width 348 height 23
click at [82, 173] on h1 "Paroles veidošanas nosacījumi" at bounding box center [256, 167] width 348 height 22
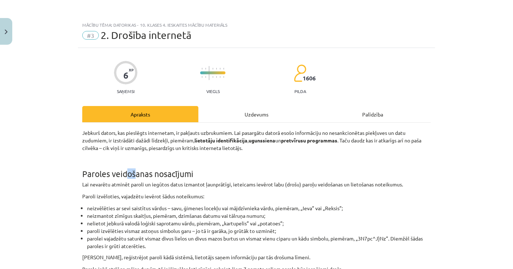
drag, startPoint x: 123, startPoint y: 173, endPoint x: 155, endPoint y: 173, distance: 32.1
click at [137, 173] on h1 "Paroles veidošanas nosacījumi" at bounding box center [256, 167] width 348 height 22
drag, startPoint x: 155, startPoint y: 173, endPoint x: 178, endPoint y: 172, distance: 22.7
click at [174, 172] on h1 "Paroles veidošanas nosacījumi" at bounding box center [256, 167] width 348 height 22
drag, startPoint x: 182, startPoint y: 172, endPoint x: 183, endPoint y: 176, distance: 3.9
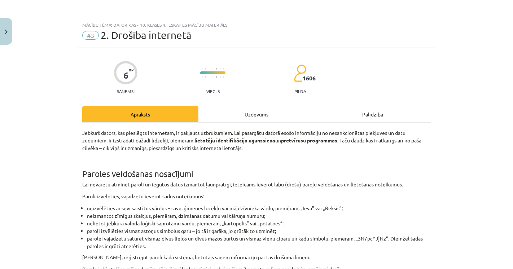
click at [185, 171] on h1 "Paroles veidošanas nosacījumi" at bounding box center [256, 167] width 348 height 22
click at [102, 185] on p "Lai nevarētu atminēt paroli un iegūtos datus izmantot ļaunprātīgi, ieteicams ie…" at bounding box center [256, 185] width 348 height 8
drag, startPoint x: 118, startPoint y: 183, endPoint x: 151, endPoint y: 185, distance: 34.0
click at [119, 183] on p "Lai nevarētu atminēt paroli un iegūtos datus izmantot ļaunprātīgi, ieteicams ie…" at bounding box center [256, 185] width 348 height 8
drag, startPoint x: 172, startPoint y: 189, endPoint x: 184, endPoint y: 186, distance: 12.1
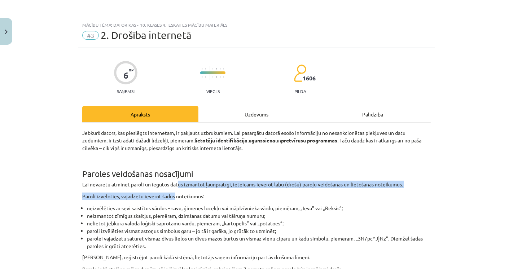
click at [274, 182] on p "Lai nevarētu atminēt paroli un iegūtos datus izmantot ļaunprātīgi, ieteicams ie…" at bounding box center [256, 185] width 348 height 8
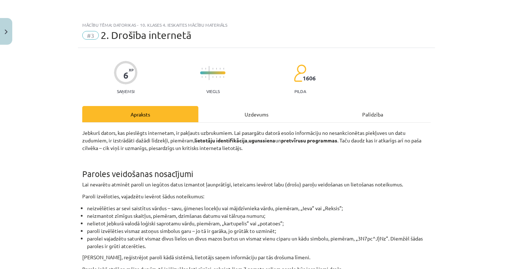
drag, startPoint x: 295, startPoint y: 184, endPoint x: 323, endPoint y: 184, distance: 28.8
click at [299, 184] on p "Lai nevarētu atminēt paroli un iegūtos datus izmantot ļaunprātīgi, ieteicams ie…" at bounding box center [256, 185] width 348 height 8
drag, startPoint x: 323, startPoint y: 184, endPoint x: 350, endPoint y: 183, distance: 26.7
click at [332, 184] on p "Lai nevarētu atminēt paroli un iegūtos datus izmantot ļaunprātīgi, ieteicams ie…" at bounding box center [256, 185] width 348 height 8
click at [359, 183] on p "Lai nevarētu atminēt paroli un iegūtos datus izmantot ļaunprātīgi, ieteicams ie…" at bounding box center [256, 185] width 348 height 8
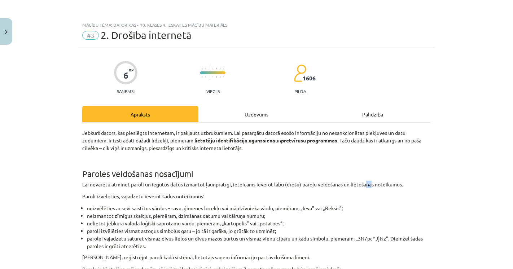
drag, startPoint x: 365, startPoint y: 183, endPoint x: 308, endPoint y: 199, distance: 59.6
click at [369, 183] on p "Lai nevarētu atminēt paroli un iegūtos datus izmantot ļaunprātīgi, ieteicams ie…" at bounding box center [256, 185] width 348 height 8
drag, startPoint x: 131, startPoint y: 196, endPoint x: 139, endPoint y: 195, distance: 7.6
click at [135, 196] on p "Paroli izvēloties, vajadzētu ievērot šādus noteikumus:" at bounding box center [256, 197] width 348 height 8
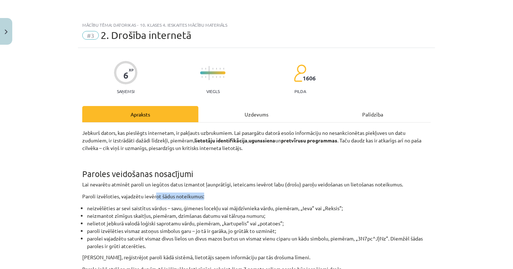
drag, startPoint x: 154, startPoint y: 194, endPoint x: 205, endPoint y: 194, distance: 51.2
click at [205, 194] on p "Paroli izvēloties, vajadzētu ievērot šādus noteikumus:" at bounding box center [256, 197] width 348 height 8
drag, startPoint x: 78, startPoint y: 206, endPoint x: 174, endPoint y: 206, distance: 95.9
drag, startPoint x: 179, startPoint y: 206, endPoint x: 270, endPoint y: 205, distance: 90.9
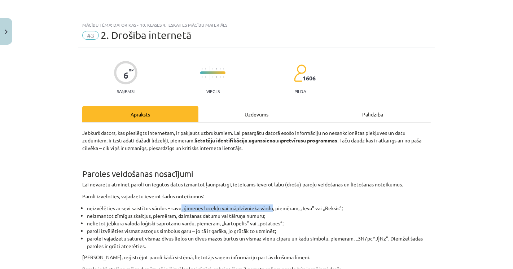
click at [270, 205] on li "neizvēlēties ar sevi saistītus vārdus – savu, ģimenes locekļu vai mājdzīvnieka …" at bounding box center [259, 208] width 344 height 8
drag, startPoint x: 246, startPoint y: 213, endPoint x: 241, endPoint y: 213, distance: 5.0
click at [242, 213] on li "neizmantot zīmīgus skaitļus, piemēram, dzimšanas datumu vai tālruņa numuru;" at bounding box center [259, 216] width 344 height 8
drag, startPoint x: 168, startPoint y: 213, endPoint x: 144, endPoint y: 213, distance: 24.2
click at [150, 213] on li "neizmantot zīmīgus skaitļus, piemēram, dzimšanas datumu vai tālruņa numuru;" at bounding box center [259, 216] width 344 height 8
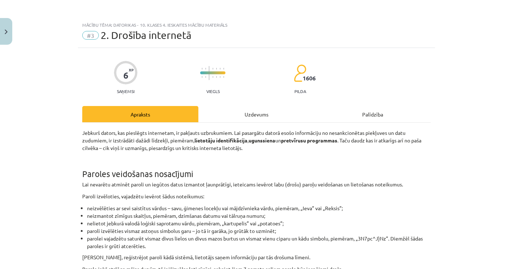
click at [99, 214] on li "neizmantot zīmīgus skaitļus, piemēram, dzimšanas datumu vai tālruņa numuru;" at bounding box center [259, 216] width 344 height 8
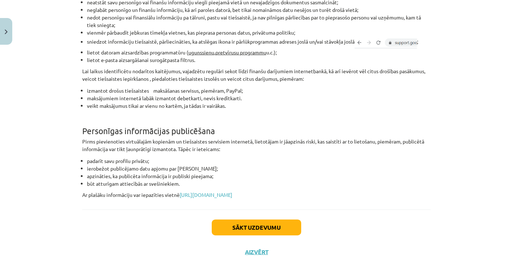
scroll to position [577, 0]
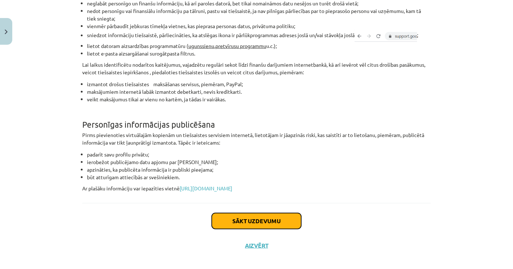
click at [282, 225] on button "Sākt uzdevumu" at bounding box center [256, 221] width 89 height 16
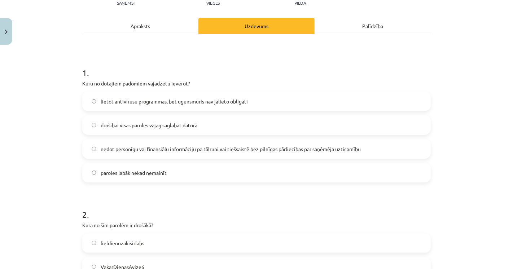
scroll to position [98, 0]
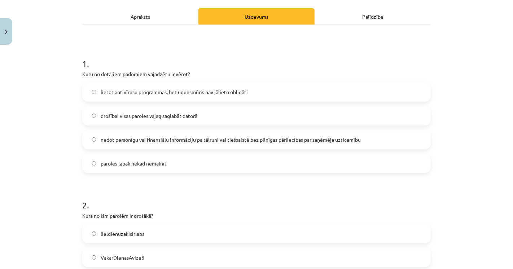
click at [134, 138] on span "nedot personīgu vai finansiālu informāciju pa tālruni vai tiešsaistē bez pilnīg…" at bounding box center [231, 140] width 260 height 8
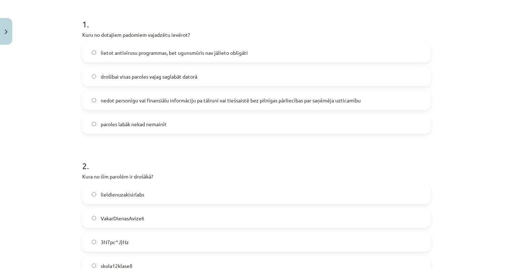
scroll to position [178, 0]
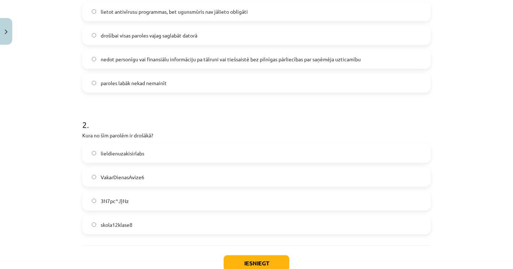
click at [159, 202] on label "3N7pc^J}Nz" at bounding box center [256, 201] width 347 height 18
click at [260, 263] on button "Iesniegt" at bounding box center [257, 263] width 66 height 16
click at [168, 248] on div "Iesniegt Aizvērt" at bounding box center [256, 270] width 348 height 50
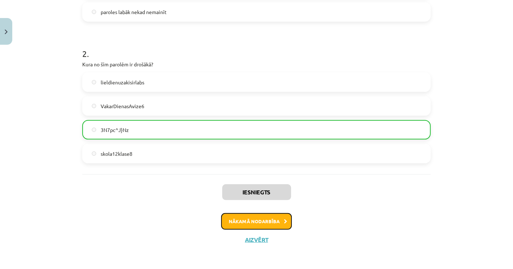
click at [238, 217] on button "Nākamā nodarbība" at bounding box center [256, 221] width 71 height 17
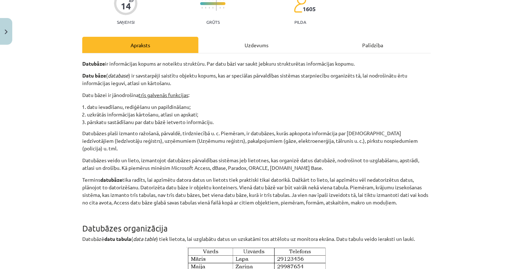
scroll to position [80, 0]
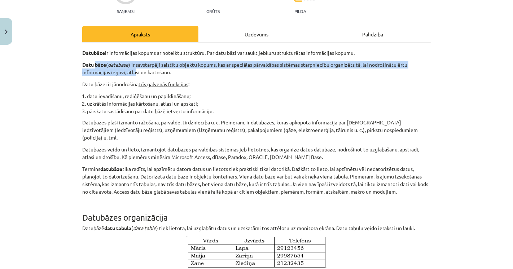
drag, startPoint x: 131, startPoint y: 70, endPoint x: 93, endPoint y: 65, distance: 38.2
click at [93, 65] on p "Datu bāze ( database ) ir savstarpēji saistītu objektu kopums, kas ar speciālas…" at bounding box center [256, 68] width 348 height 15
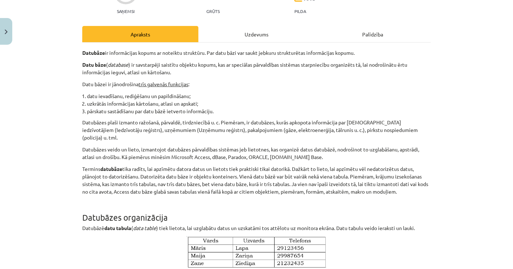
click at [159, 71] on p "Datu bāze ( database ) ir savstarpēji saistītu objektu kopums, kas ar speciālas…" at bounding box center [256, 68] width 348 height 15
drag, startPoint x: 80, startPoint y: 82, endPoint x: 175, endPoint y: 89, distance: 94.8
click at [191, 85] on p "Datu bāzei ir jānodrošina trīs galvenās funkcijas :" at bounding box center [256, 84] width 348 height 8
drag, startPoint x: 78, startPoint y: 95, endPoint x: 194, endPoint y: 99, distance: 116.9
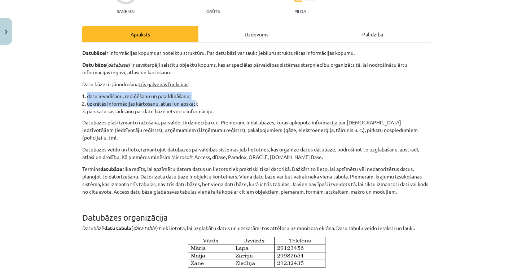
click at [106, 113] on li "pārskatu sastādīšanu par datu bāzē ietverto informāciju." at bounding box center [259, 111] width 344 height 8
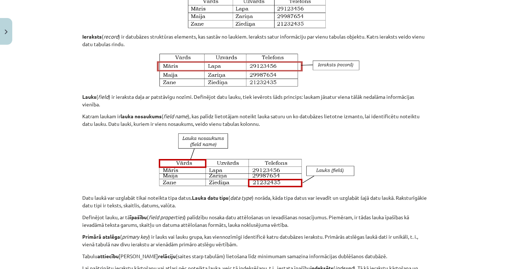
scroll to position [320, 0]
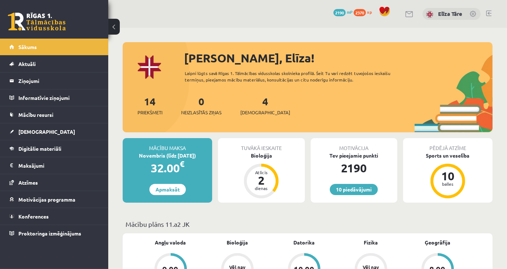
click at [76, 212] on link "Konferences" at bounding box center [54, 216] width 90 height 17
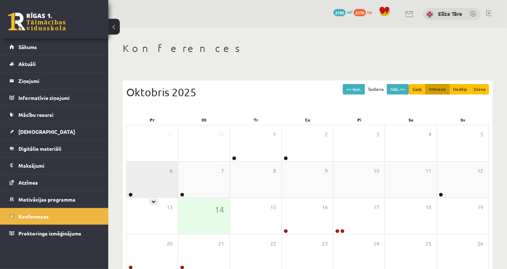
click at [176, 184] on div "6" at bounding box center [152, 180] width 51 height 36
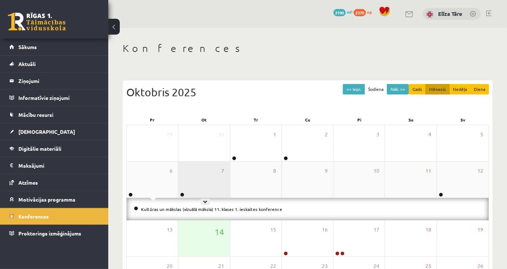
click at [186, 185] on div "7" at bounding box center [203, 180] width 51 height 36
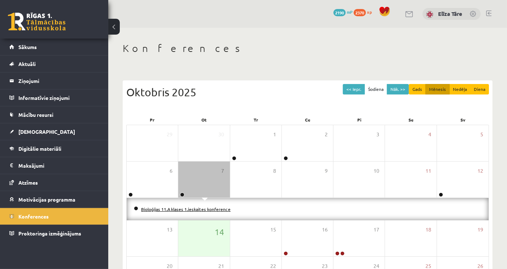
click at [200, 208] on link "Bioloģijas 11.A klases 1.ieskaites konference" at bounding box center [185, 209] width 89 height 6
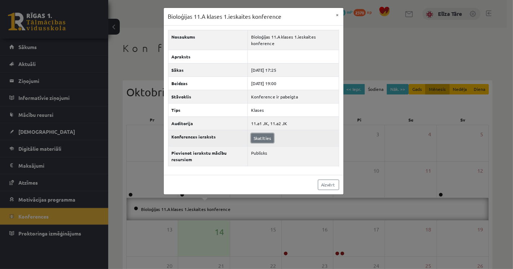
click at [264, 135] on link "Skatīties" at bounding box center [262, 137] width 23 height 9
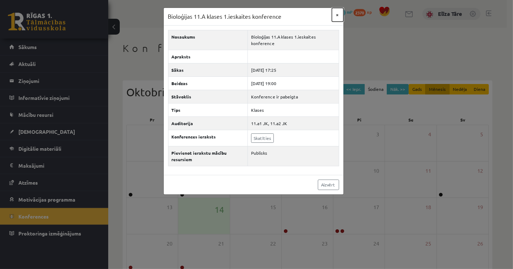
click at [337, 13] on button "×" at bounding box center [338, 15] width 12 height 14
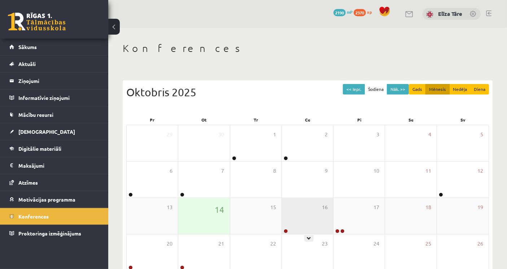
click at [317, 217] on div "16" at bounding box center [307, 216] width 51 height 36
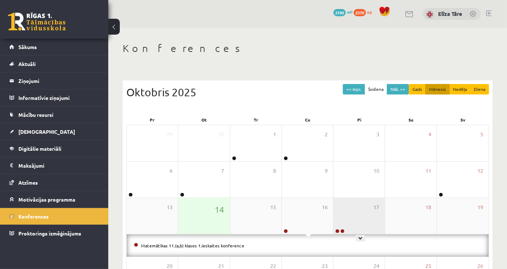
click at [359, 218] on div "17" at bounding box center [358, 216] width 51 height 36
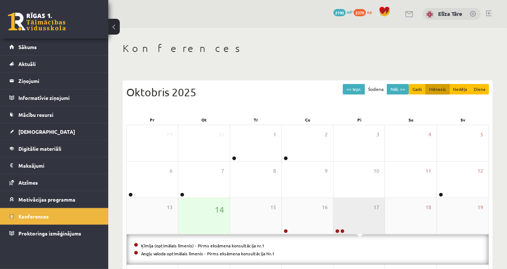
click at [358, 218] on div "17" at bounding box center [358, 216] width 51 height 36
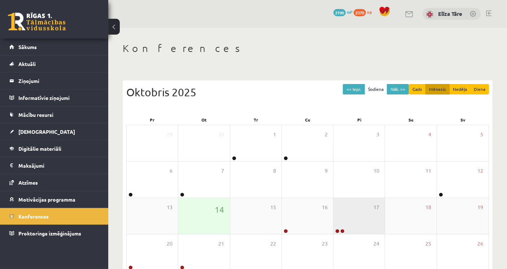
scroll to position [40, 0]
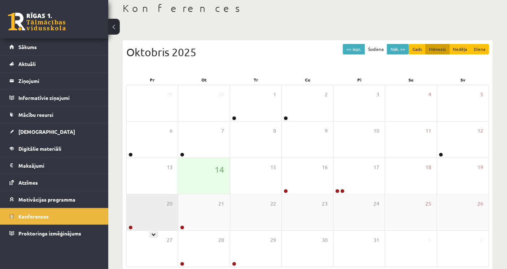
click at [165, 215] on div "20" at bounding box center [152, 212] width 51 height 36
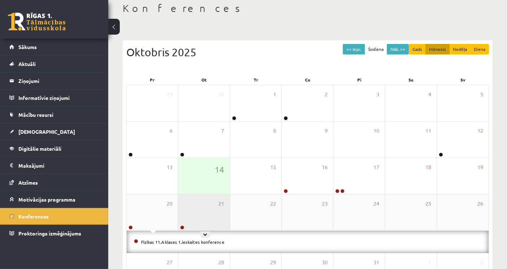
click at [202, 215] on div "21" at bounding box center [203, 212] width 51 height 36
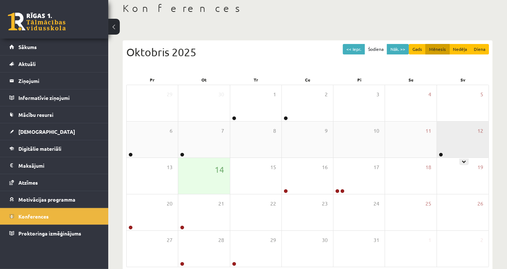
click at [456, 147] on div "12" at bounding box center [463, 140] width 52 height 36
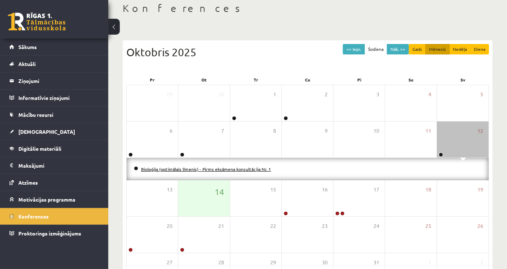
click at [197, 167] on link "Bioloģija (optimālais līmenis) - Pirms eksāmena konsultācija Nr. 1" at bounding box center [206, 169] width 130 height 6
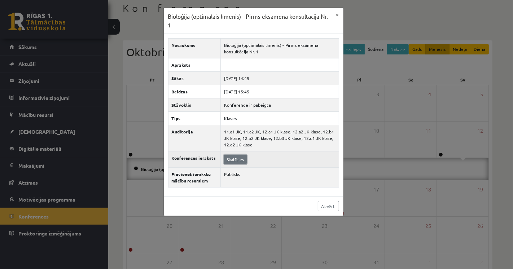
click at [235, 160] on link "Skatīties" at bounding box center [235, 159] width 23 height 9
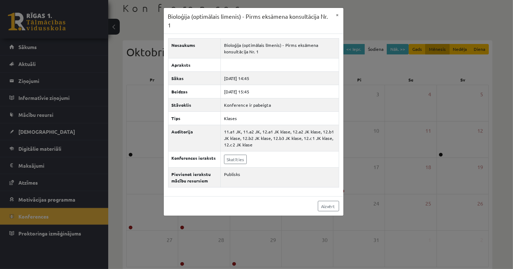
click at [395, 140] on div "Bioloģija (optimālais līmenis) - Pirms eksāmena konsultācija Nr. 1 × Nosaukums …" at bounding box center [256, 134] width 513 height 269
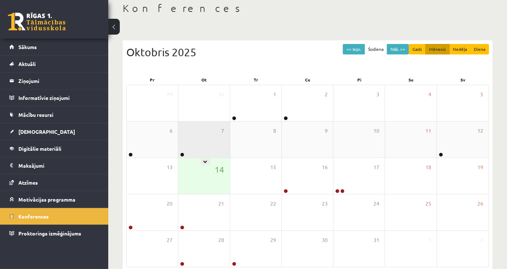
click at [199, 136] on div "7" at bounding box center [203, 140] width 51 height 36
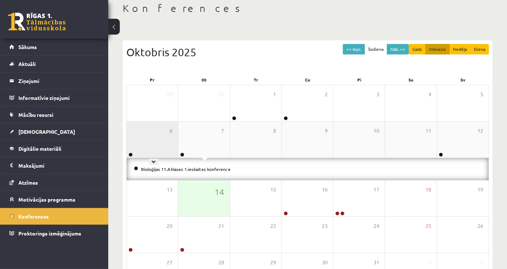
click at [171, 136] on div "6" at bounding box center [152, 140] width 51 height 36
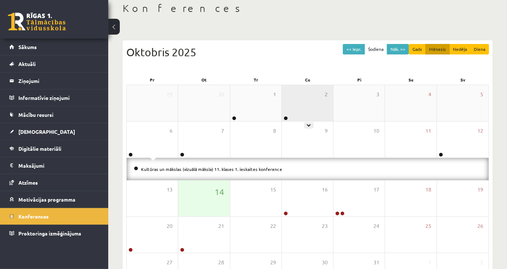
click at [303, 107] on div "2" at bounding box center [307, 103] width 51 height 36
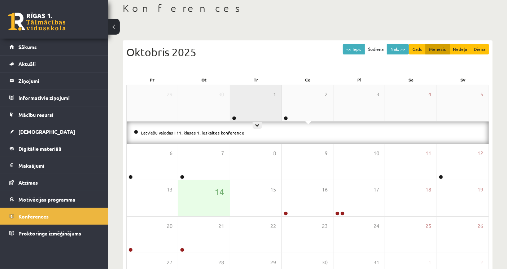
click at [245, 107] on div "1" at bounding box center [255, 103] width 51 height 36
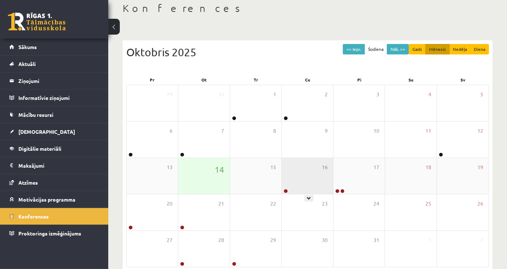
click at [313, 174] on div "16" at bounding box center [307, 176] width 51 height 36
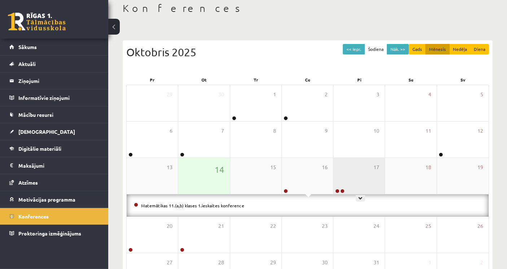
click at [371, 174] on div "17" at bounding box center [358, 176] width 51 height 36
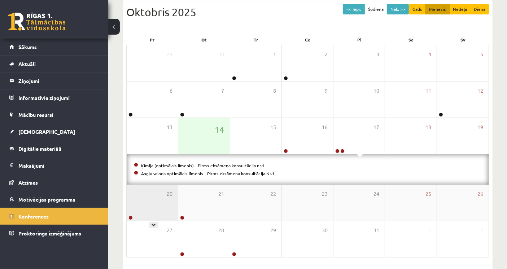
click at [170, 208] on div "20" at bounding box center [152, 203] width 51 height 36
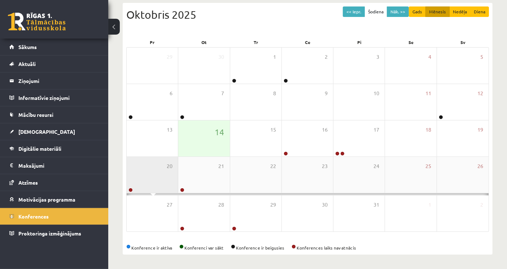
scroll to position [80, 0]
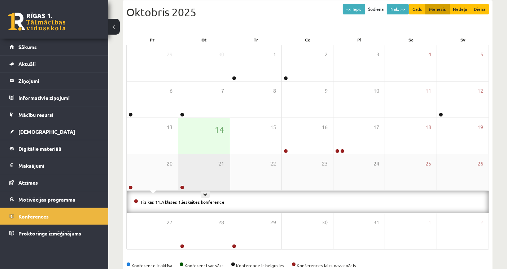
click at [209, 174] on div "21" at bounding box center [203, 172] width 51 height 36
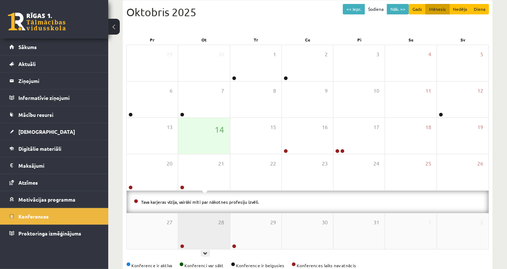
click at [217, 229] on div "28" at bounding box center [203, 231] width 51 height 36
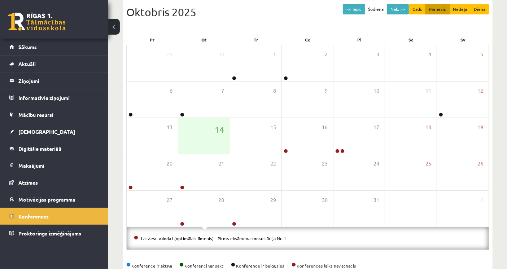
click at [217, 18] on div "Oktobris 2025" at bounding box center [307, 12] width 362 height 16
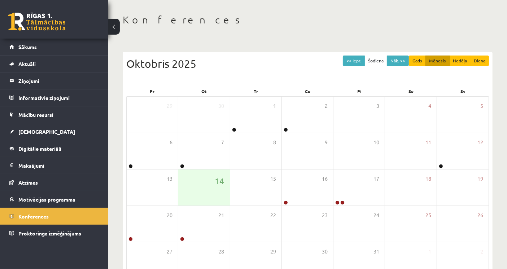
scroll to position [0, 0]
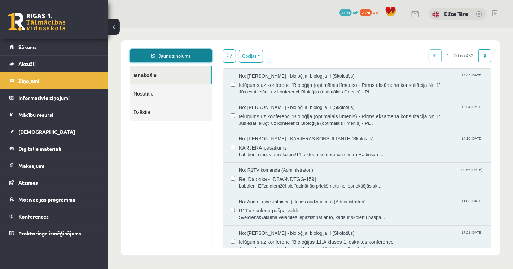
click at [175, 59] on link "Jauns ziņojums" at bounding box center [170, 55] width 82 height 13
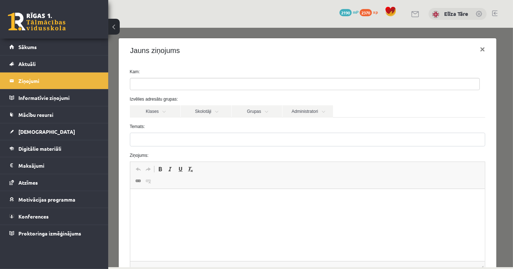
click at [186, 89] on ul at bounding box center [304, 84] width 349 height 12
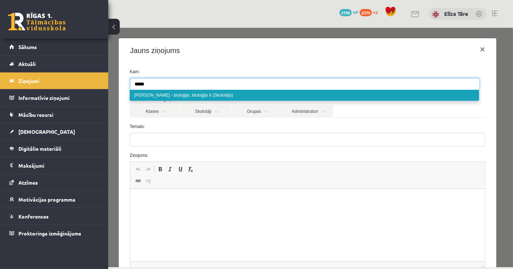
type input "*****"
select select "*****"
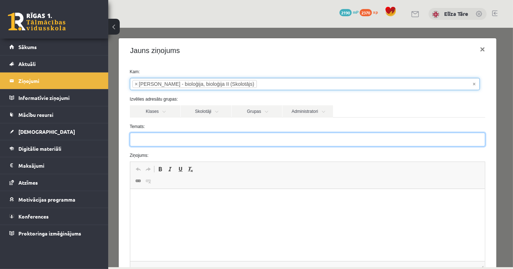
click at [174, 138] on input "Temats:" at bounding box center [307, 139] width 356 height 14
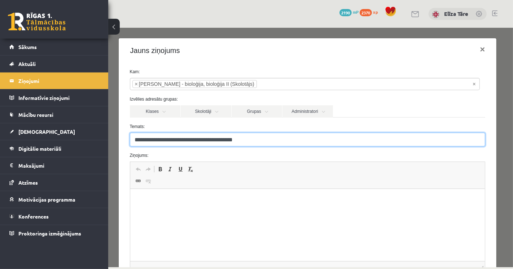
type input "**********"
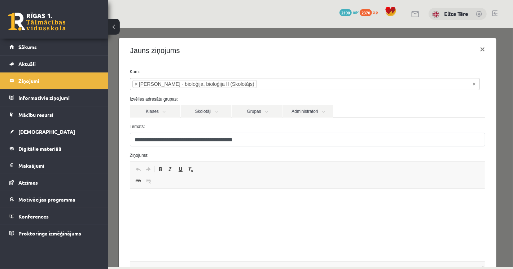
click at [343, 206] on html at bounding box center [307, 200] width 355 height 22
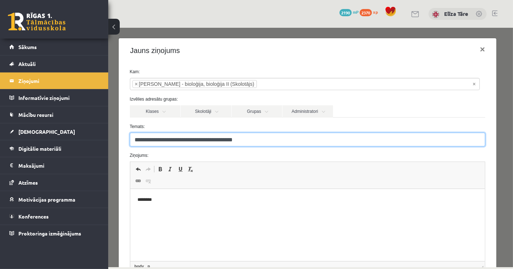
drag, startPoint x: 223, startPoint y: 141, endPoint x: 279, endPoint y: 144, distance: 56.0
click at [279, 144] on input "**********" at bounding box center [307, 139] width 356 height 14
type input "**********"
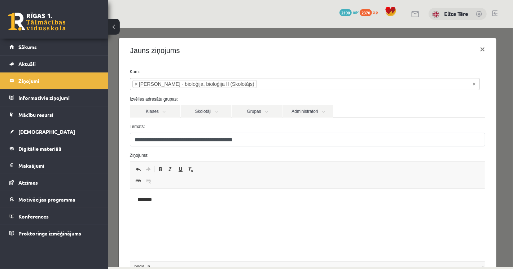
click at [269, 203] on p "********" at bounding box center [304, 200] width 335 height 8
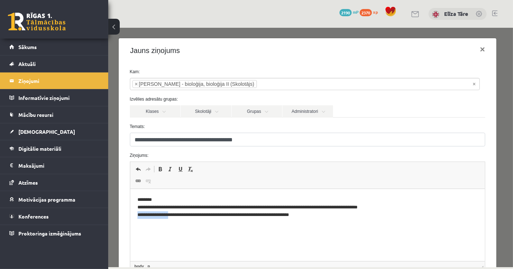
drag, startPoint x: 171, startPoint y: 214, endPoint x: 131, endPoint y: 216, distance: 40.4
click at [131, 216] on html "**********" at bounding box center [307, 207] width 355 height 37
click at [171, 215] on p "**********" at bounding box center [304, 207] width 335 height 22
click at [304, 220] on html "**********" at bounding box center [307, 207] width 355 height 37
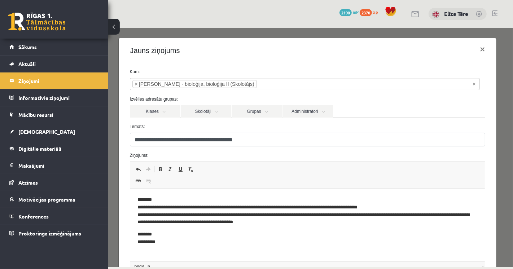
click at [308, 154] on label "Ziņojums:" at bounding box center [307, 155] width 366 height 6
click at [357, 207] on p "**********" at bounding box center [304, 211] width 335 height 30
click at [233, 242] on p "**********" at bounding box center [304, 238] width 335 height 15
click at [320, 223] on p "**********" at bounding box center [304, 211] width 335 height 30
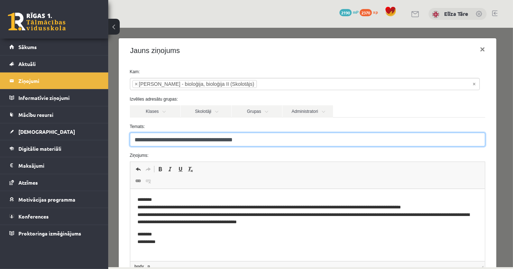
click at [274, 142] on input "**********" at bounding box center [307, 139] width 356 height 14
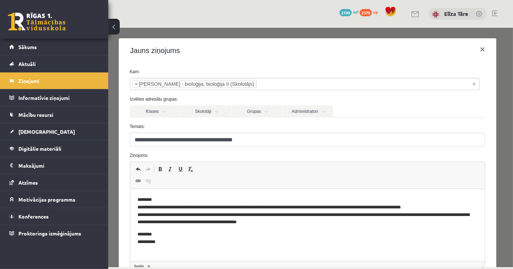
click at [287, 155] on label "Ziņojums:" at bounding box center [307, 155] width 366 height 6
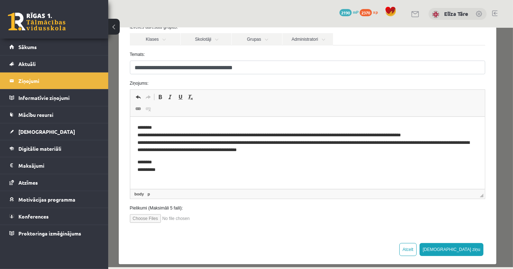
scroll to position [78, 0]
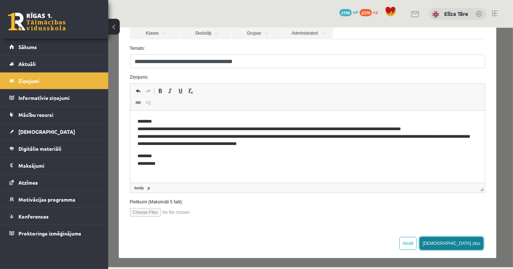
click at [463, 243] on button "Sūtīt ziņu" at bounding box center [451, 243] width 64 height 13
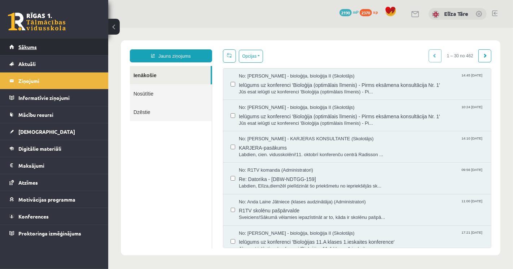
scroll to position [0, 0]
click at [19, 43] on link "Sākums" at bounding box center [54, 47] width 90 height 17
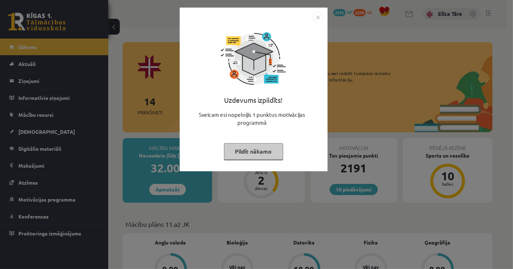
click at [260, 152] on button "Pildīt nākamo" at bounding box center [253, 151] width 59 height 17
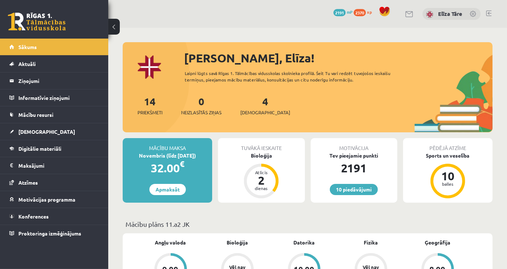
click at [351, 195] on div "Motivācija Tev pieejamie punkti 2191 10 piedāvājumi" at bounding box center [353, 170] width 87 height 65
click at [354, 192] on link "10 piedāvājumi" at bounding box center [354, 189] width 48 height 11
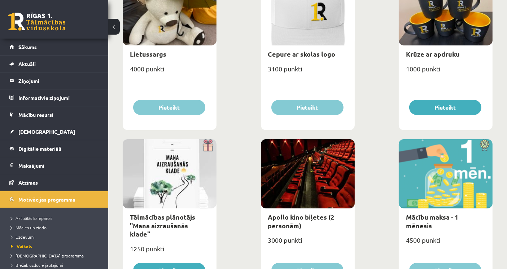
scroll to position [160, 0]
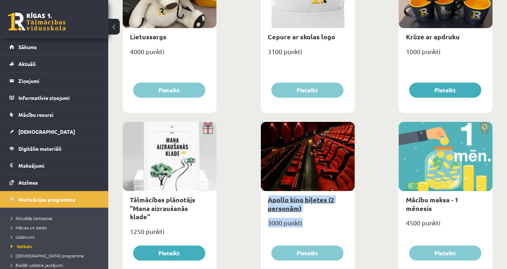
drag, startPoint x: 330, startPoint y: 250, endPoint x: 268, endPoint y: 200, distance: 79.2
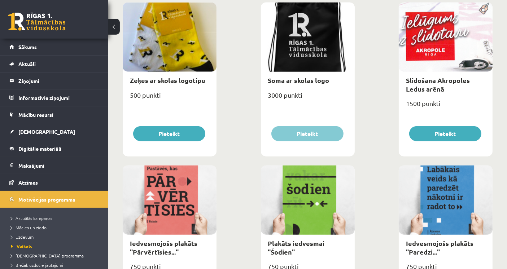
scroll to position [1165, 0]
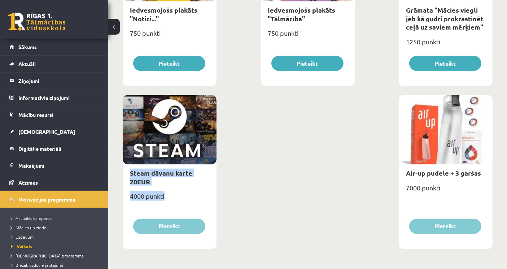
drag, startPoint x: 169, startPoint y: 197, endPoint x: 125, endPoint y: 174, distance: 50.3
click at [125, 174] on div "Steam dāvanu karte 20EUR 4000 punkti Pieteikt" at bounding box center [170, 172] width 94 height 154
drag, startPoint x: 124, startPoint y: 191, endPoint x: 136, endPoint y: 115, distance: 76.2
click at [136, 115] on div "Steam dāvanu karte 20EUR 4000 punkti Pieteikt" at bounding box center [170, 172] width 94 height 154
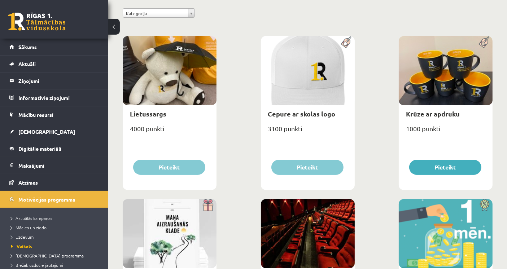
scroll to position [0, 0]
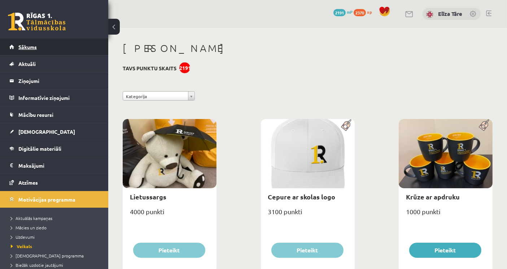
click at [92, 47] on link "Sākums" at bounding box center [54, 47] width 90 height 17
